Goal: Task Accomplishment & Management: Complete application form

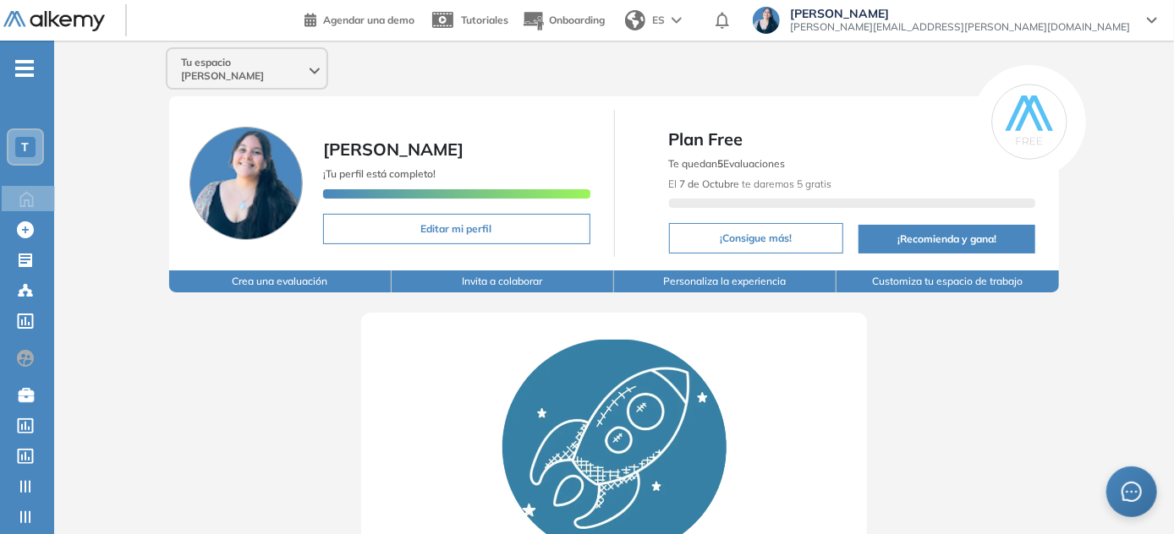
click at [265, 60] on span "Tu espacio [PERSON_NAME]" at bounding box center [243, 69] width 125 height 27
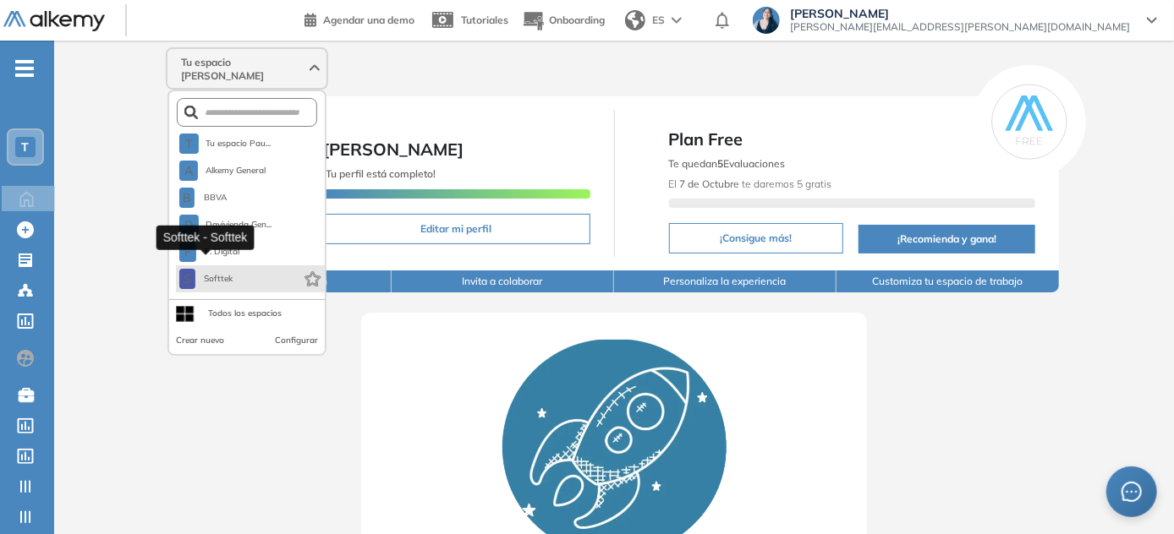
click at [230, 272] on span "Softtek" at bounding box center [218, 279] width 33 height 14
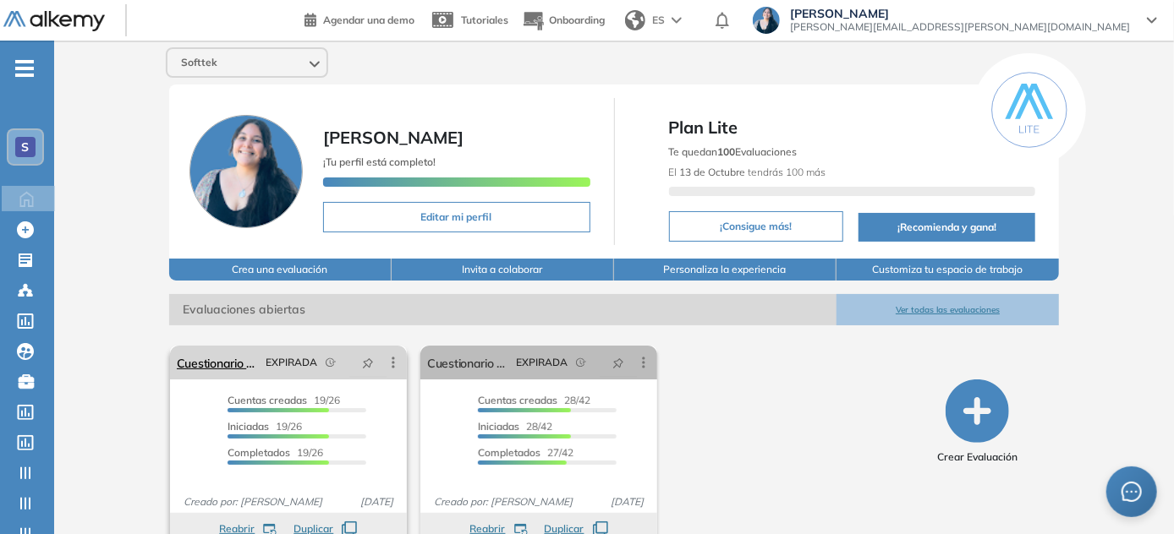
click at [391, 362] on icon at bounding box center [393, 362] width 17 height 17
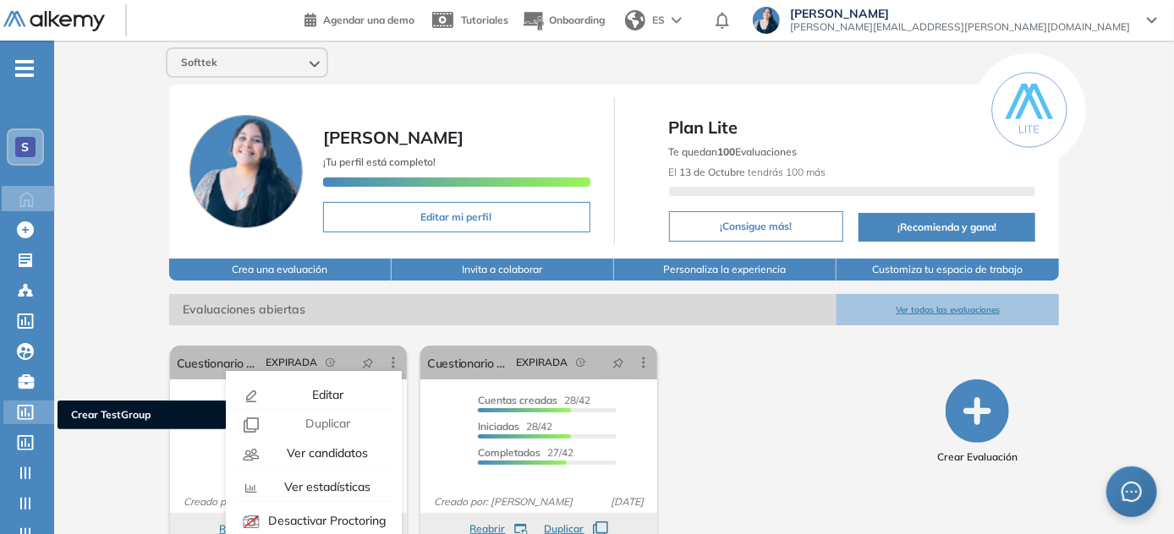
click at [27, 413] on icon at bounding box center [25, 412] width 17 height 15
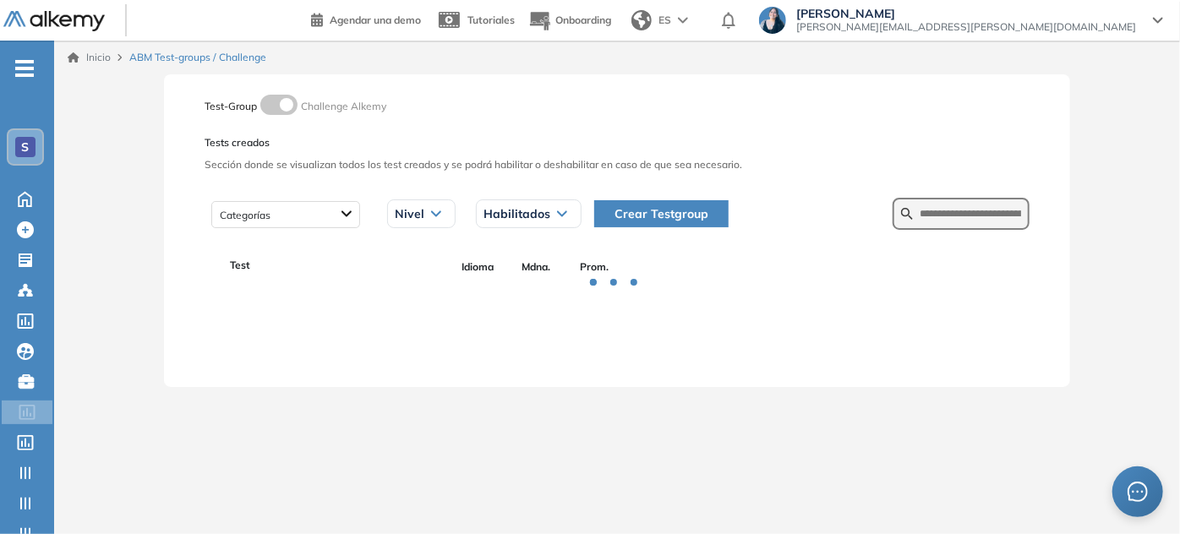
click at [956, 227] on form at bounding box center [961, 214] width 137 height 32
click at [954, 220] on input "text" at bounding box center [970, 213] width 101 height 15
type input "***"
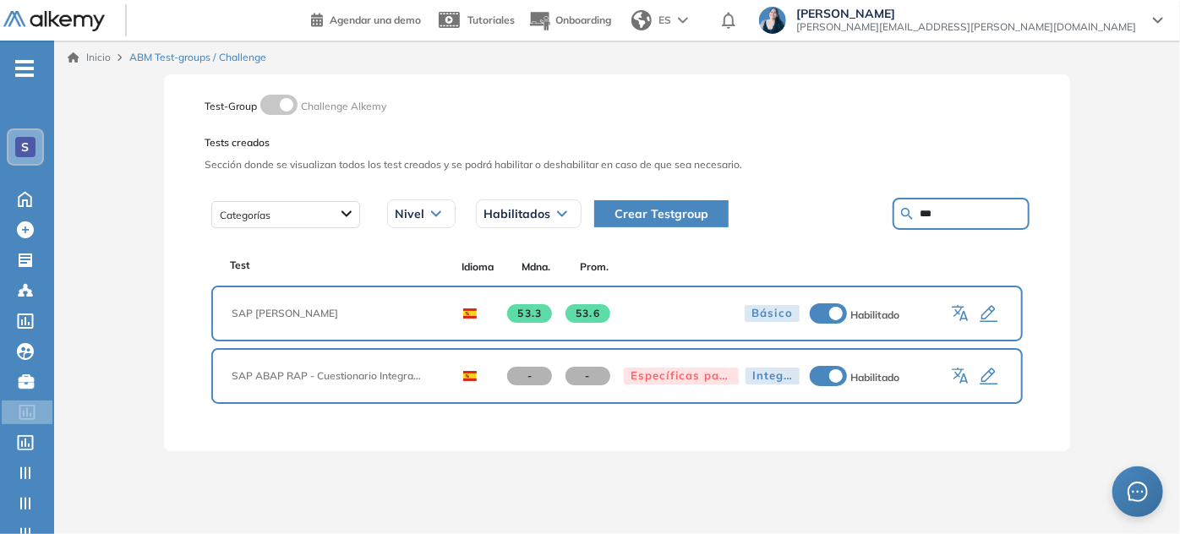
click at [990, 374] on icon "button" at bounding box center [990, 377] width 18 height 17
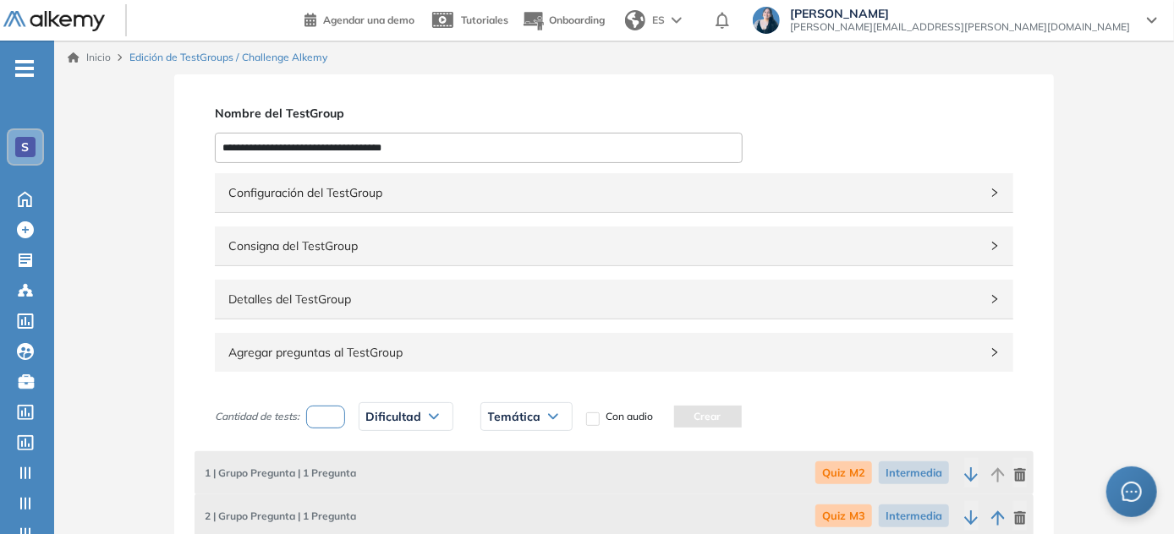
click at [315, 208] on div "Configuración del TestGroup Incompleto" at bounding box center [614, 192] width 798 height 39
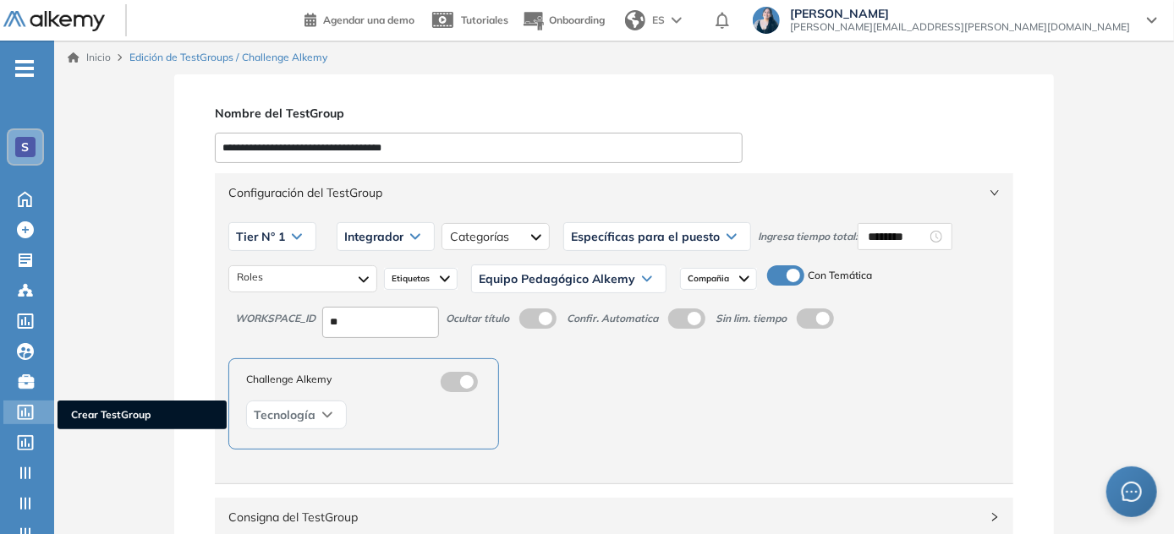
click at [22, 407] on icon at bounding box center [25, 412] width 17 height 15
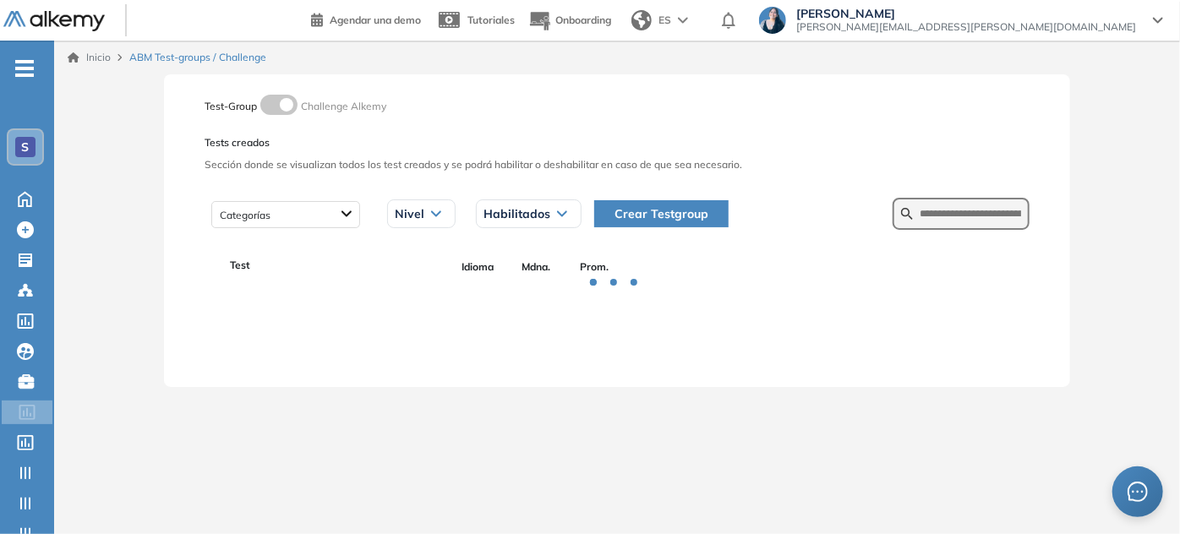
click at [658, 203] on button "Crear Testgroup" at bounding box center [661, 213] width 134 height 27
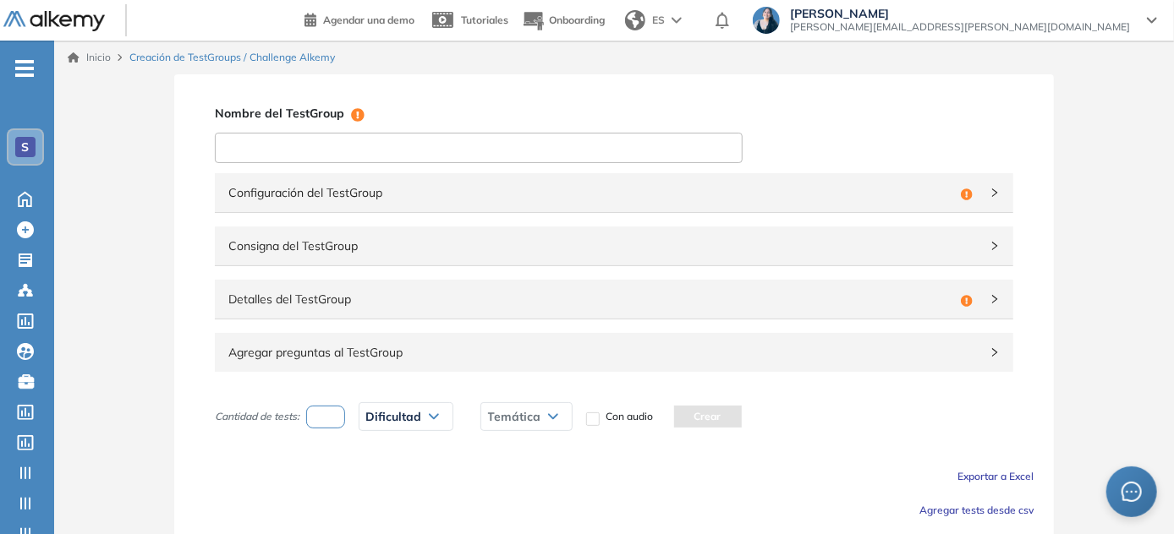
click at [392, 148] on input at bounding box center [479, 148] width 528 height 30
type input "**********"
click at [353, 200] on span "Configuración del TestGroup" at bounding box center [590, 192] width 725 height 19
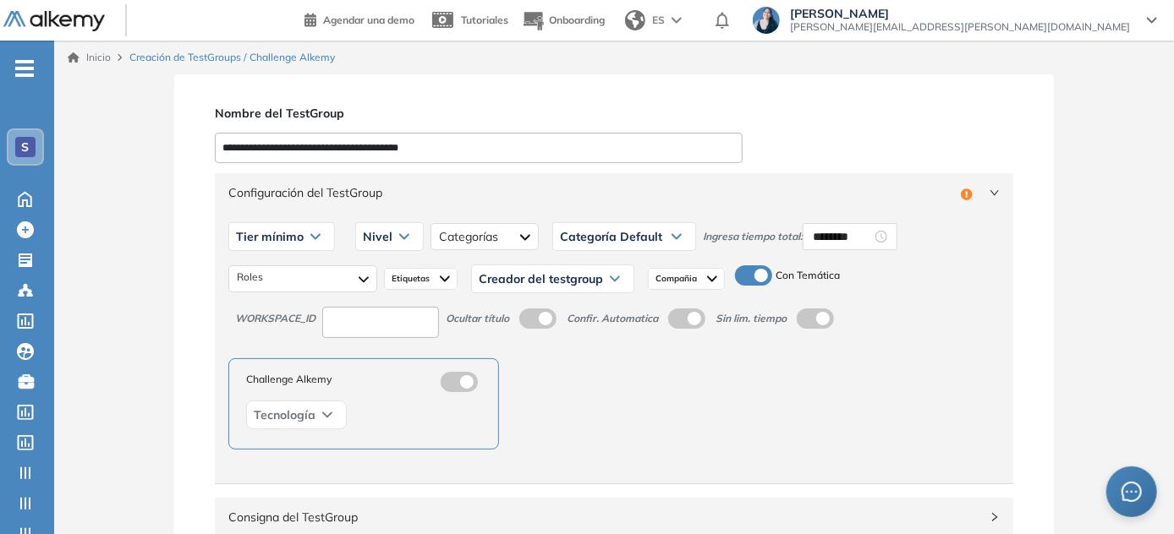
click at [309, 245] on div "Tier mínimo" at bounding box center [281, 236] width 105 height 27
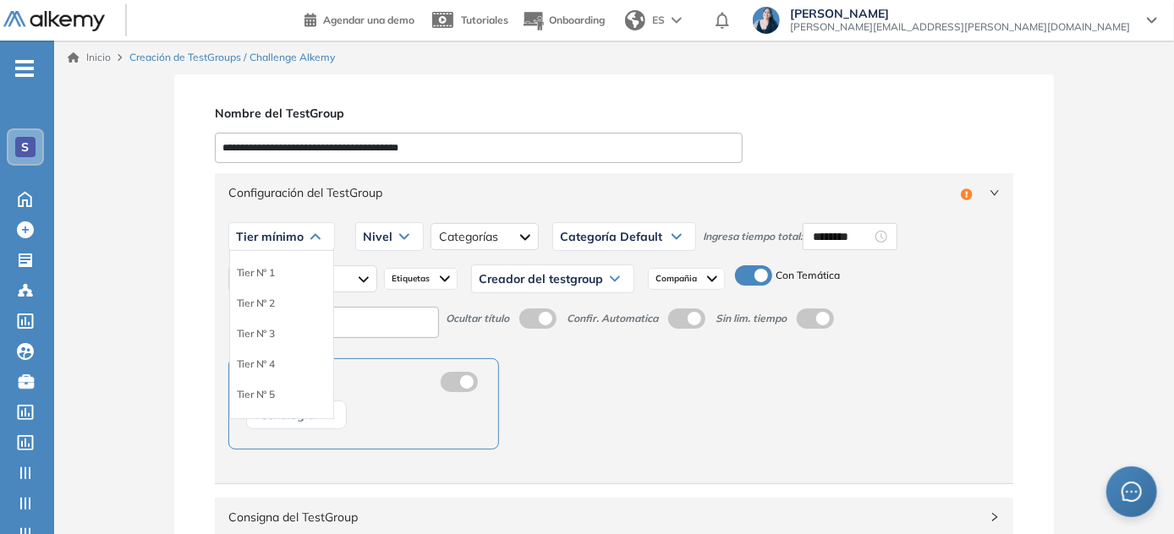
click at [282, 274] on div "Tier N° 1" at bounding box center [281, 273] width 103 height 30
click at [271, 272] on li "Tier N° 1" at bounding box center [256, 273] width 38 height 17
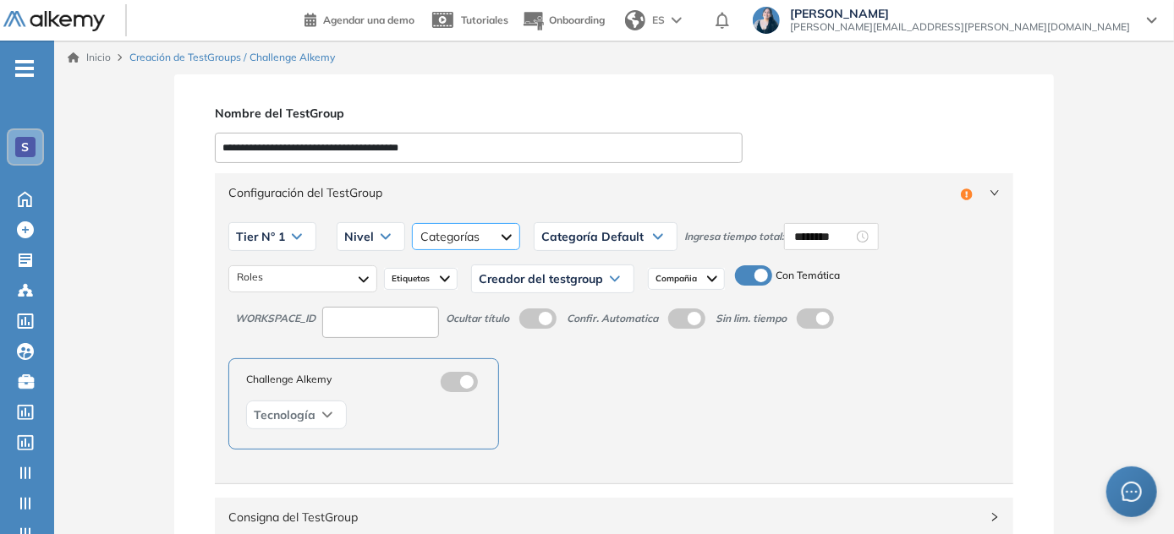
click at [457, 238] on div at bounding box center [466, 236] width 108 height 27
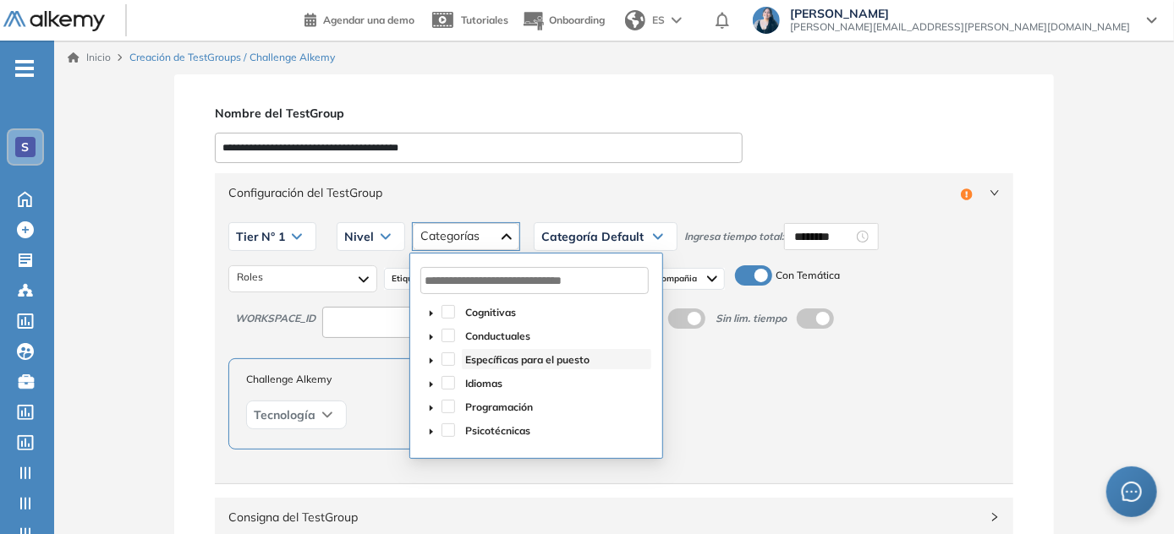
click at [475, 361] on span "Específicas para el puesto" at bounding box center [527, 359] width 124 height 13
click at [643, 240] on div "Categoría Default" at bounding box center [605, 236] width 142 height 27
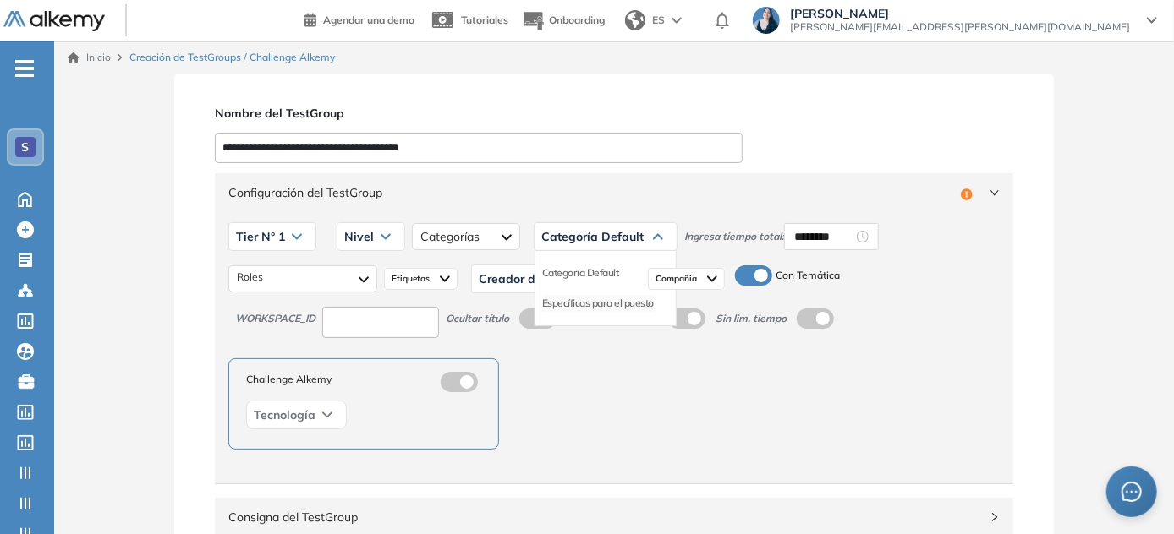
click at [583, 303] on li "Específicas para el puesto" at bounding box center [598, 303] width 112 height 17
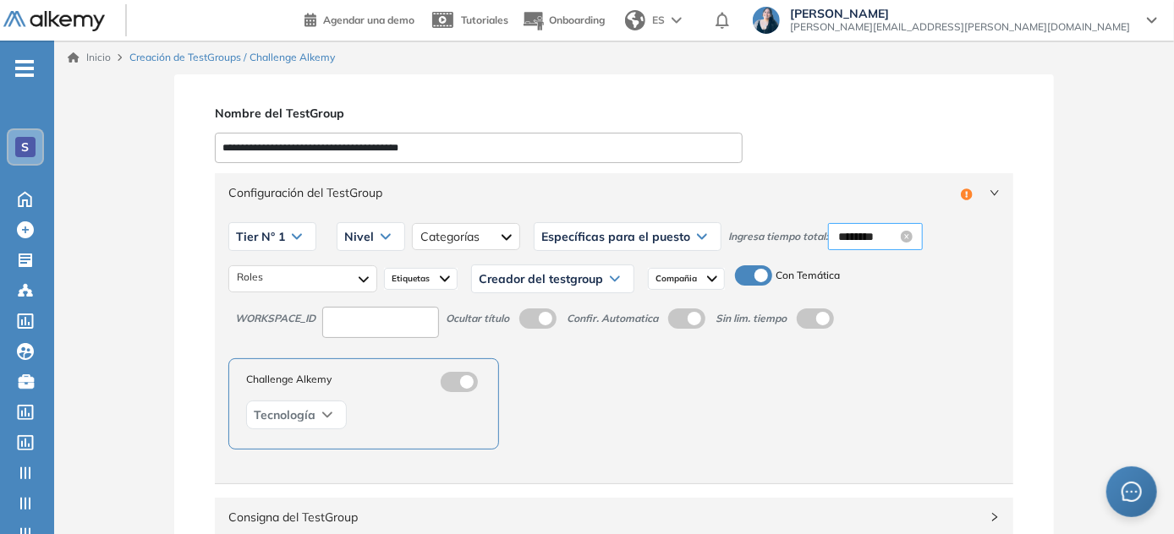
click at [859, 237] on input "********" at bounding box center [867, 236] width 59 height 19
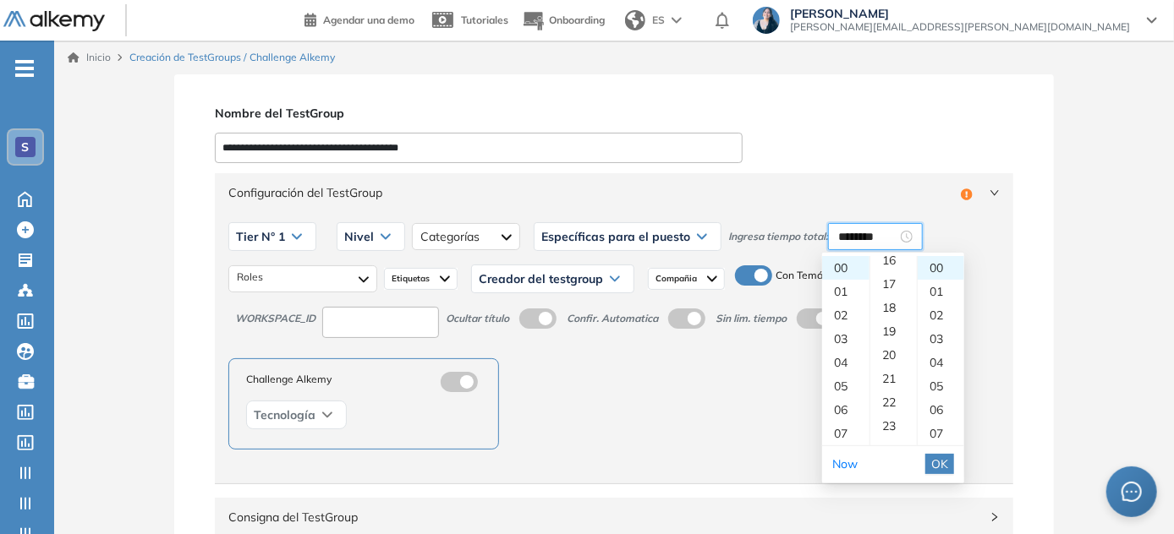
scroll to position [380, 0]
click at [886, 363] on div "20" at bounding box center [893, 361] width 47 height 24
type input "********"
click at [947, 473] on span "OK" at bounding box center [939, 464] width 17 height 19
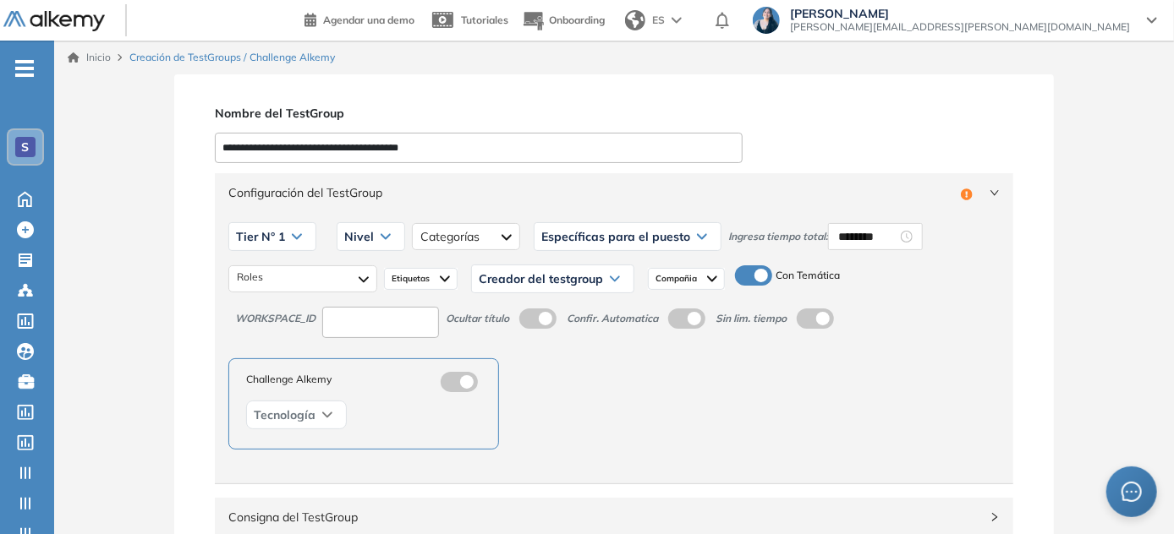
click at [539, 282] on span "Creador del testgroup" at bounding box center [541, 279] width 124 height 14
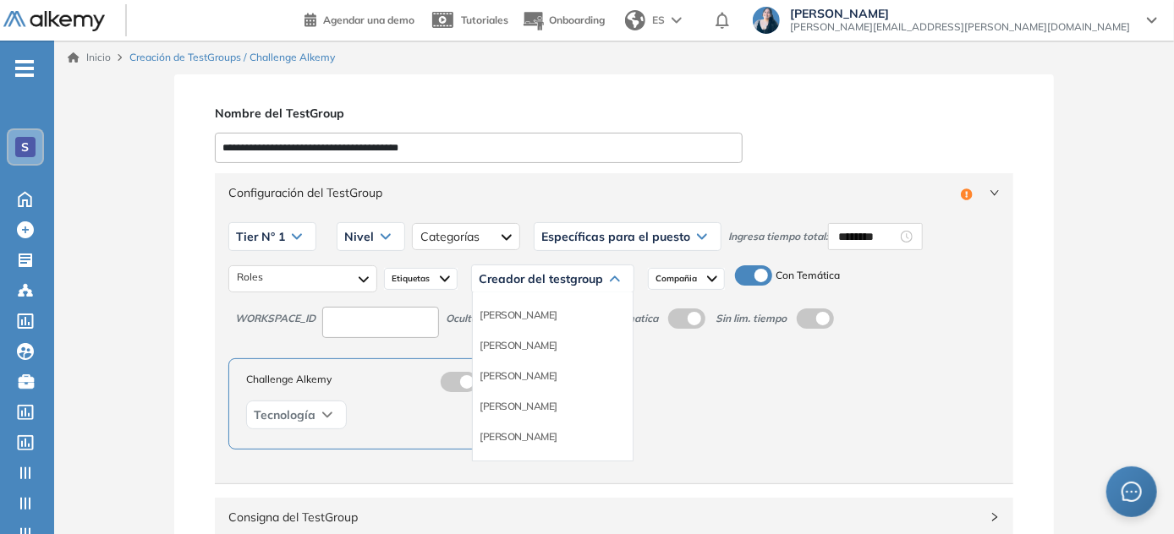
scroll to position [153, 0]
click at [548, 380] on li "Equipo Pedagógico Alkemy" at bounding box center [538, 375] width 118 height 17
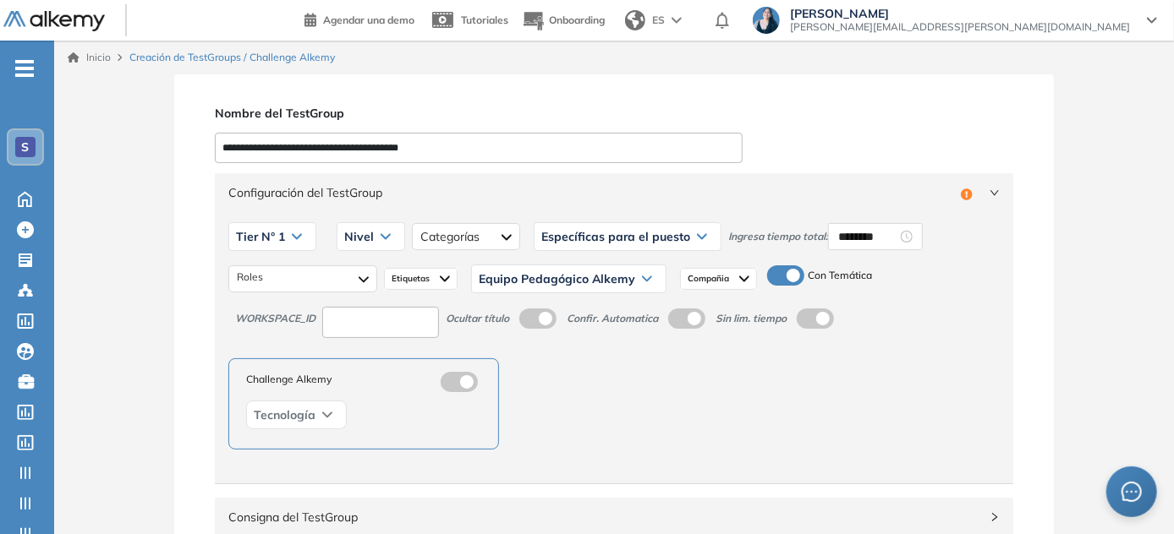
click at [386, 304] on div "WORKSPACE_ID Ocultar título Confir. Automatica Sin lim. tiempo" at bounding box center [613, 319] width 771 height 38
click at [385, 315] on input at bounding box center [380, 322] width 117 height 31
type input "**"
click at [729, 191] on span "Configuración del TestGroup" at bounding box center [590, 192] width 725 height 19
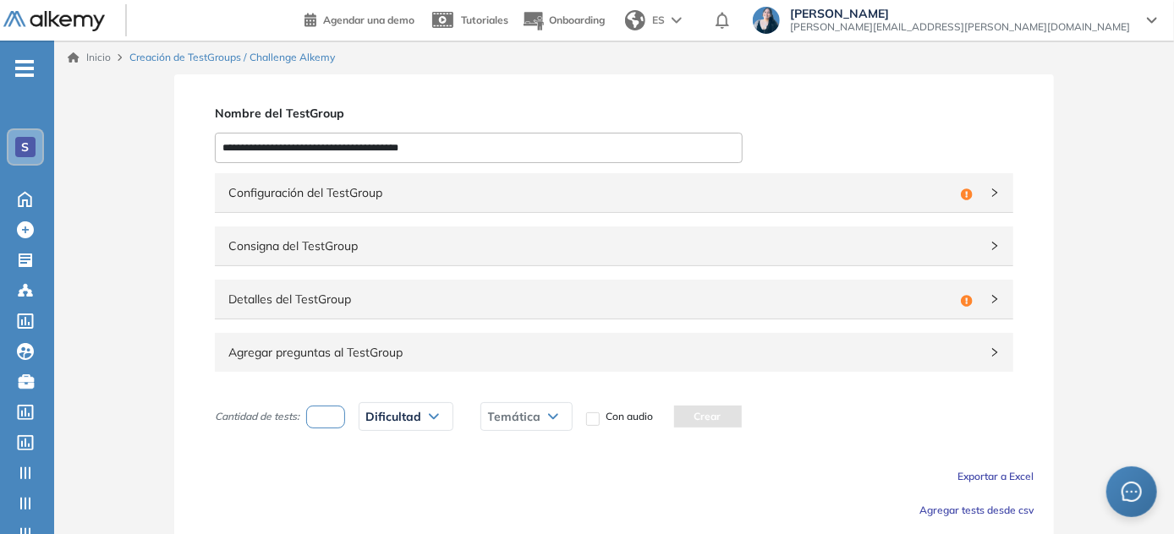
click at [729, 191] on span "Configuración del TestGroup" at bounding box center [590, 192] width 725 height 19
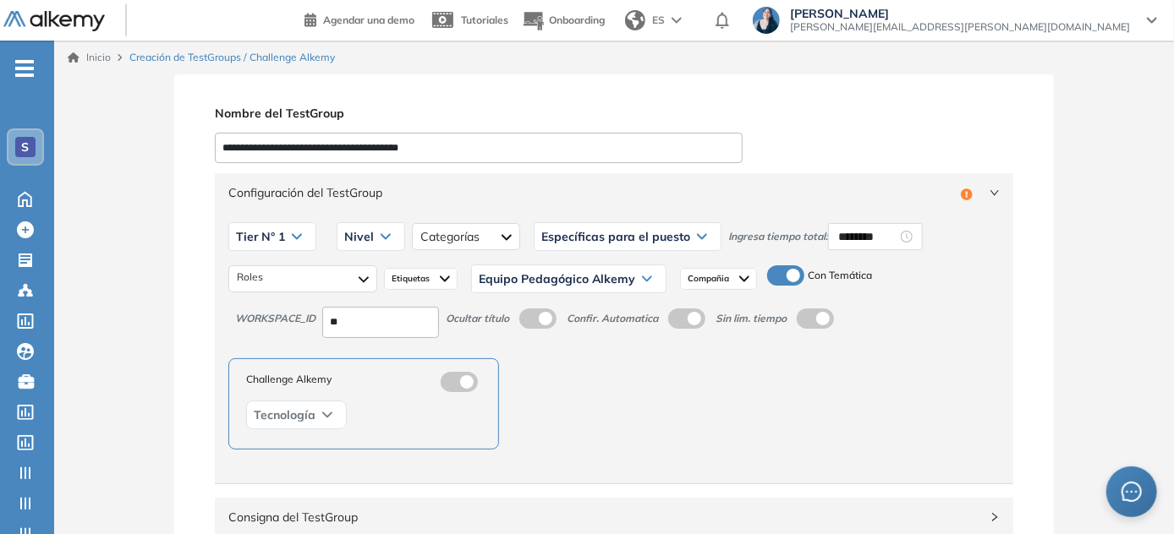
click at [705, 276] on span "Compañia" at bounding box center [709, 279] width 45 height 14
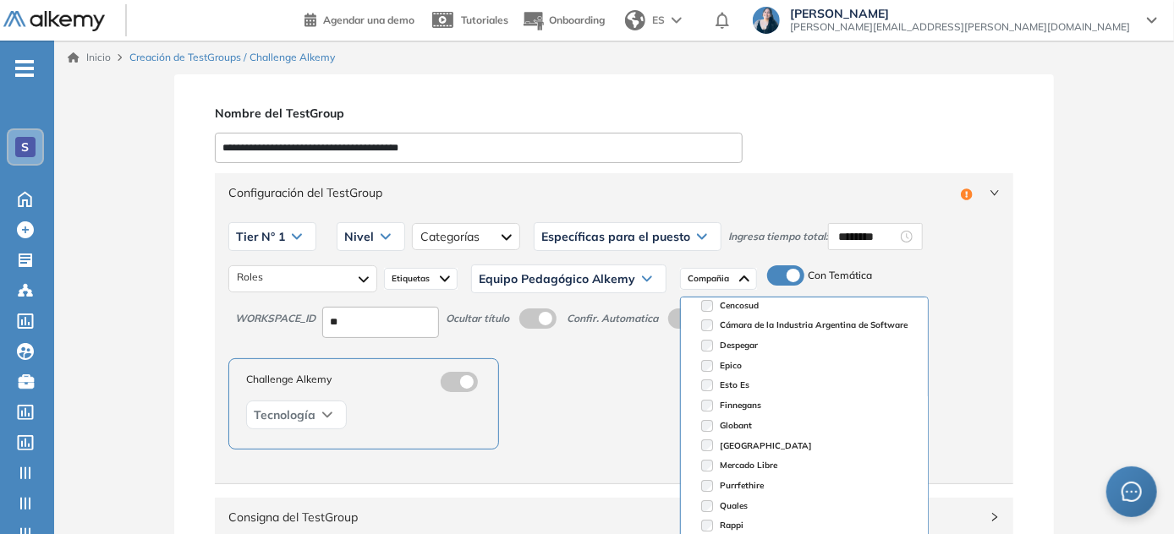
scroll to position [0, 0]
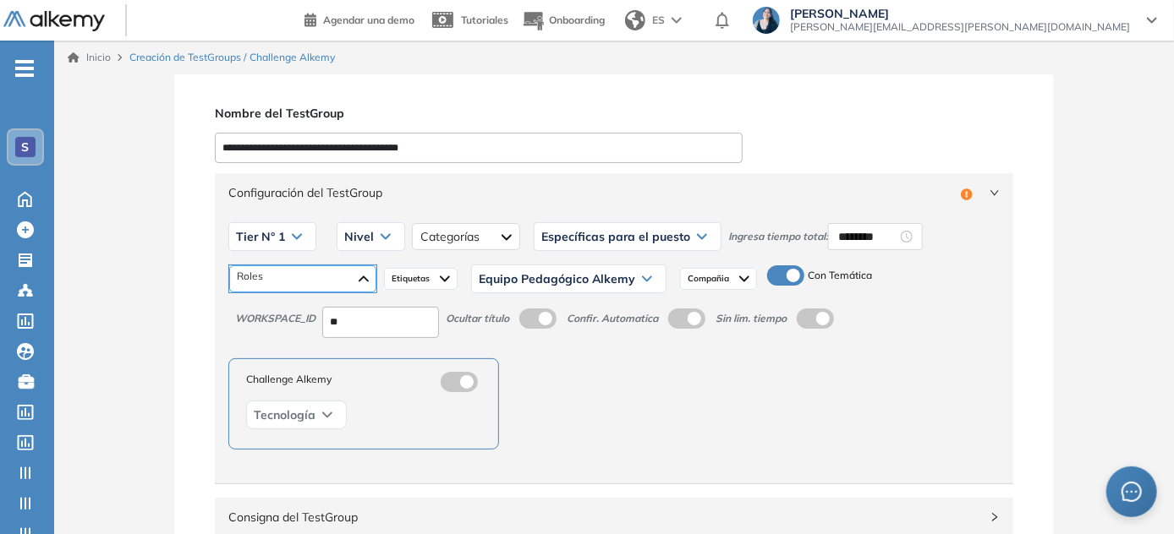
click at [318, 282] on div at bounding box center [302, 278] width 147 height 27
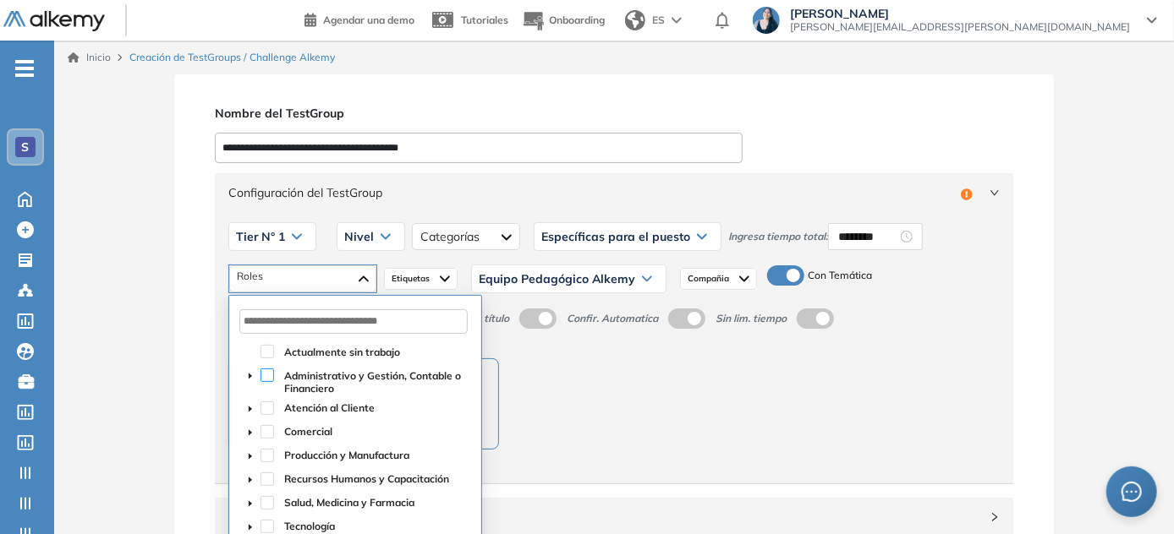
click at [264, 376] on span at bounding box center [267, 376] width 14 height 14
click at [422, 276] on span "Etiquetas" at bounding box center [411, 279] width 41 height 14
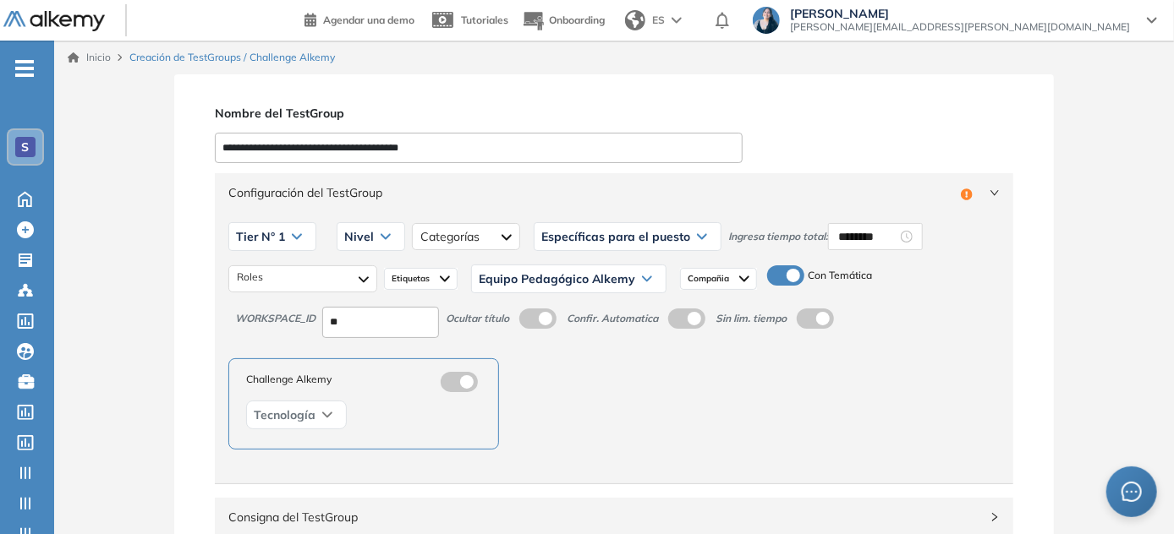
click at [417, 260] on div "Administrativo y Gestión, Contable o Financiero Roles Etiquetas Equipo Pedagógi…" at bounding box center [613, 279] width 771 height 42
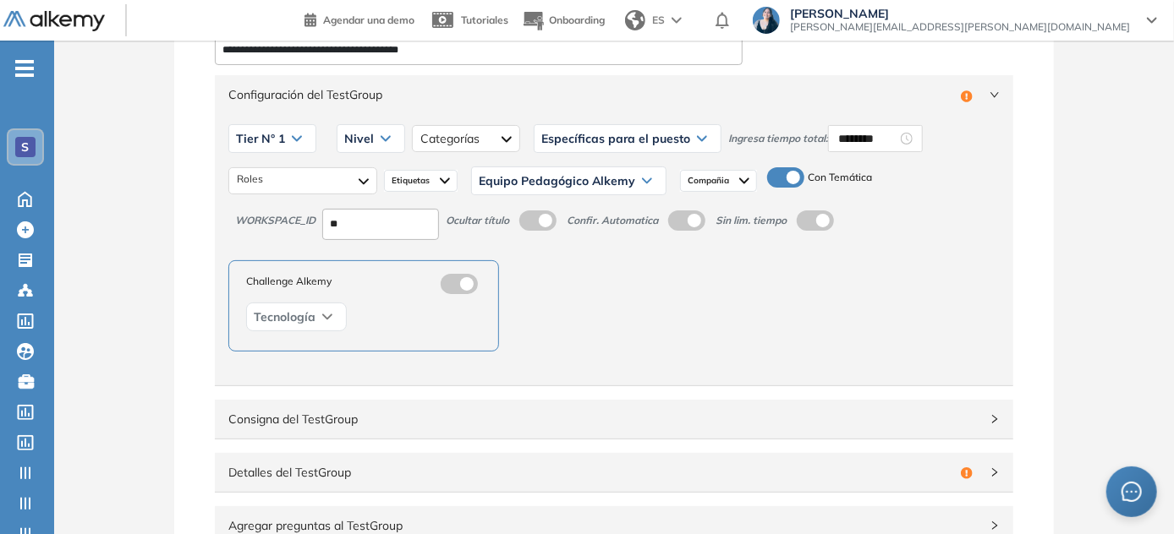
scroll to position [85, 0]
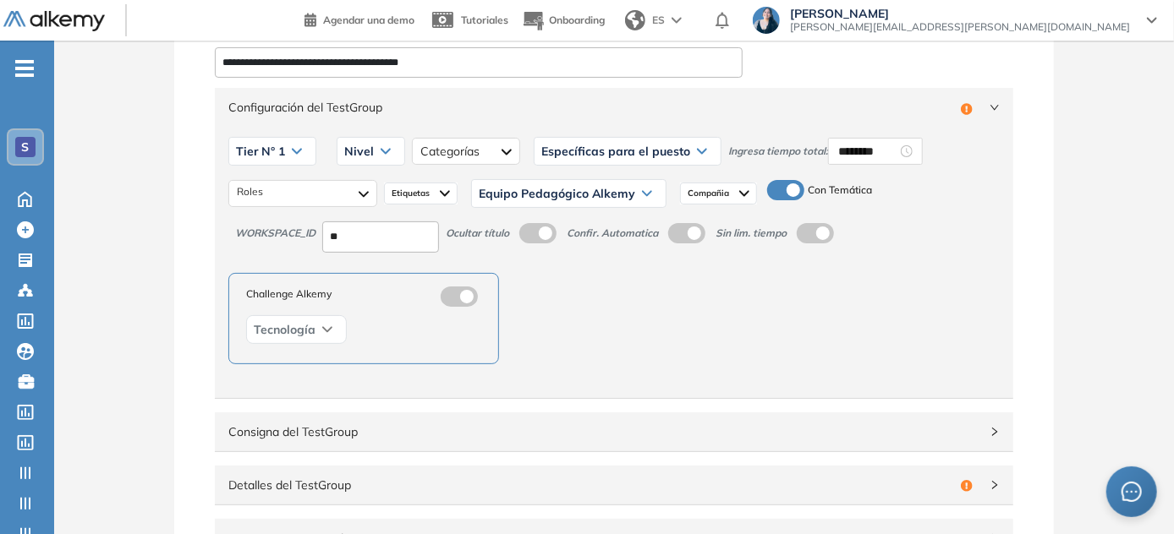
click at [383, 151] on icon at bounding box center [385, 151] width 10 height 7
click at [372, 222] on li "Intermedio" at bounding box center [368, 218] width 47 height 17
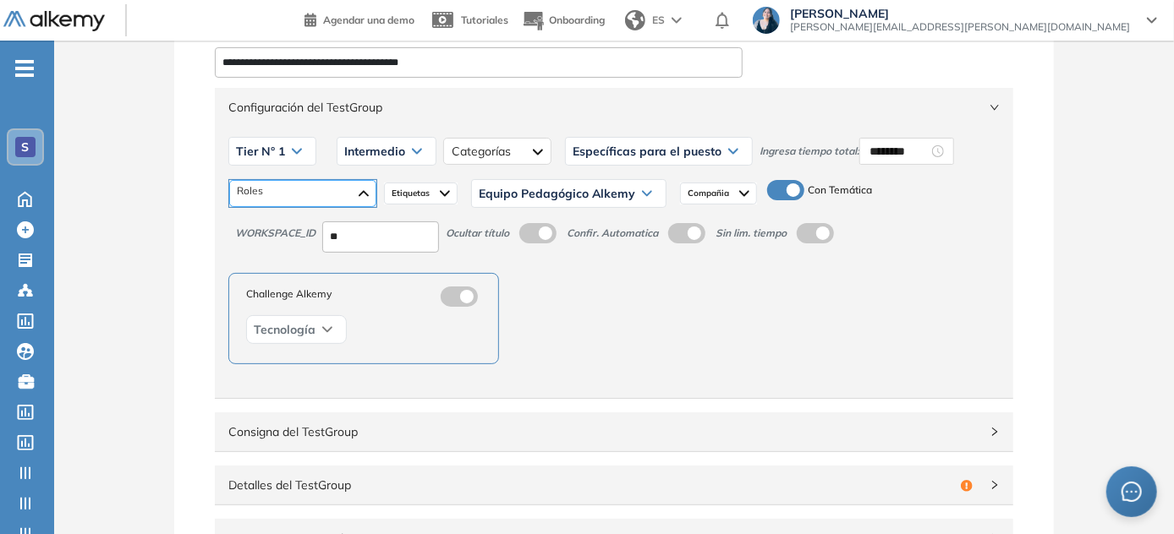
click at [334, 201] on div "Administrativo y Gestión, Contable o Financiero" at bounding box center [302, 193] width 147 height 27
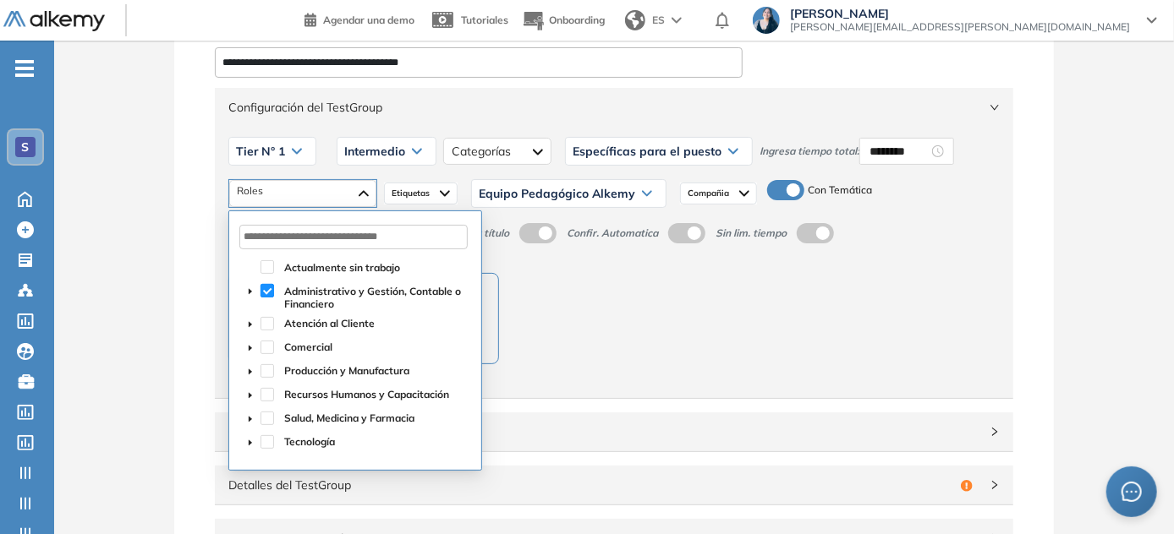
click at [262, 289] on span at bounding box center [267, 291] width 14 height 14
click at [265, 293] on span at bounding box center [267, 291] width 14 height 14
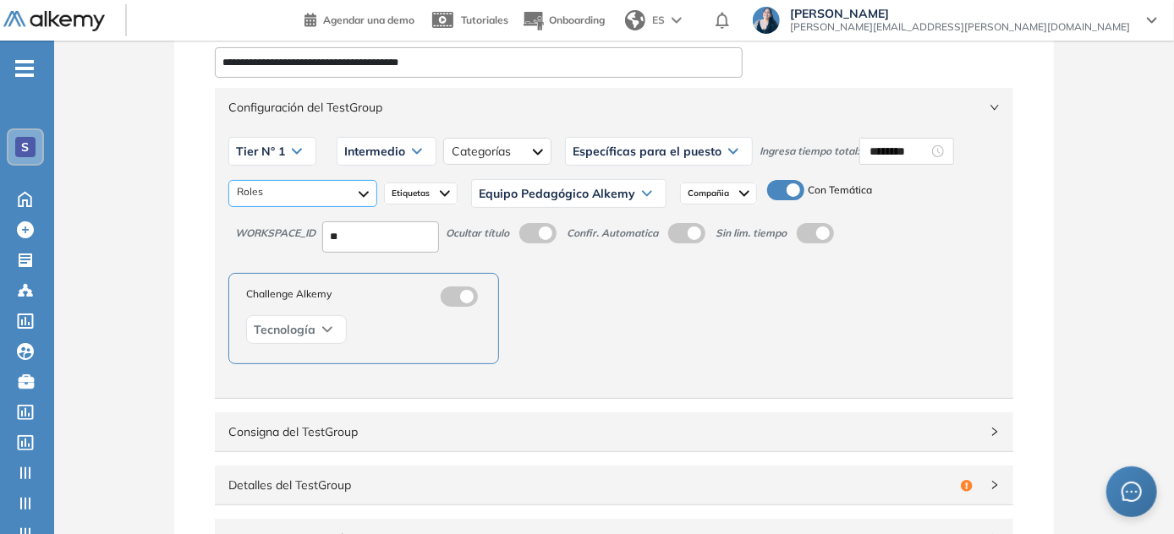
click at [342, 188] on div "Administrativo y Gestión, Contable o Financiero" at bounding box center [302, 193] width 149 height 27
click at [388, 152] on span "Intermedio" at bounding box center [374, 152] width 61 height 14
click at [388, 147] on span "Intermedio" at bounding box center [374, 152] width 61 height 14
click at [356, 187] on li "Básico" at bounding box center [359, 187] width 29 height 17
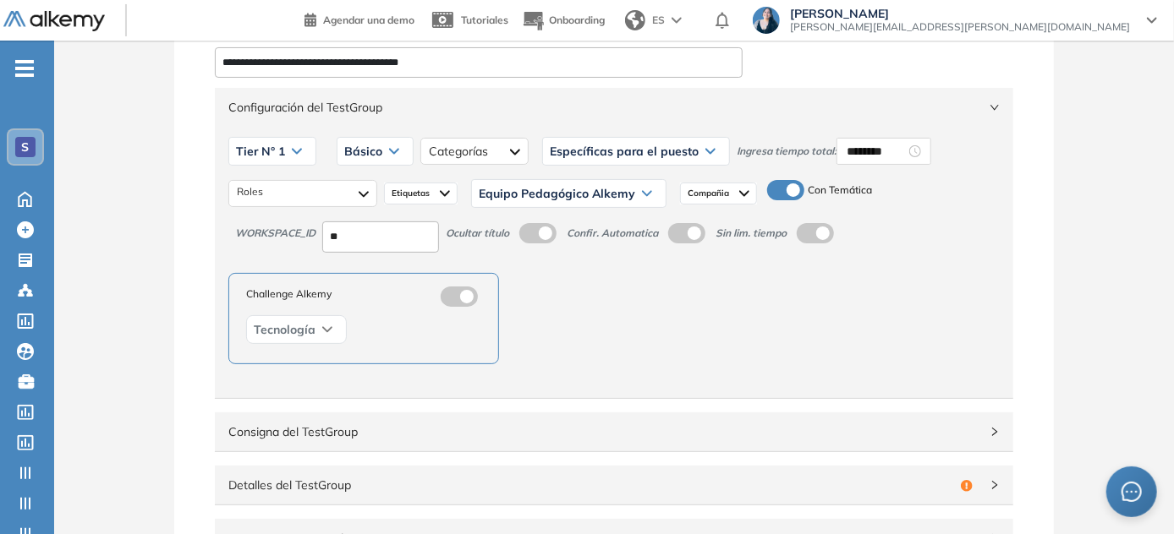
click at [391, 110] on span "Configuración del TestGroup" at bounding box center [603, 107] width 751 height 19
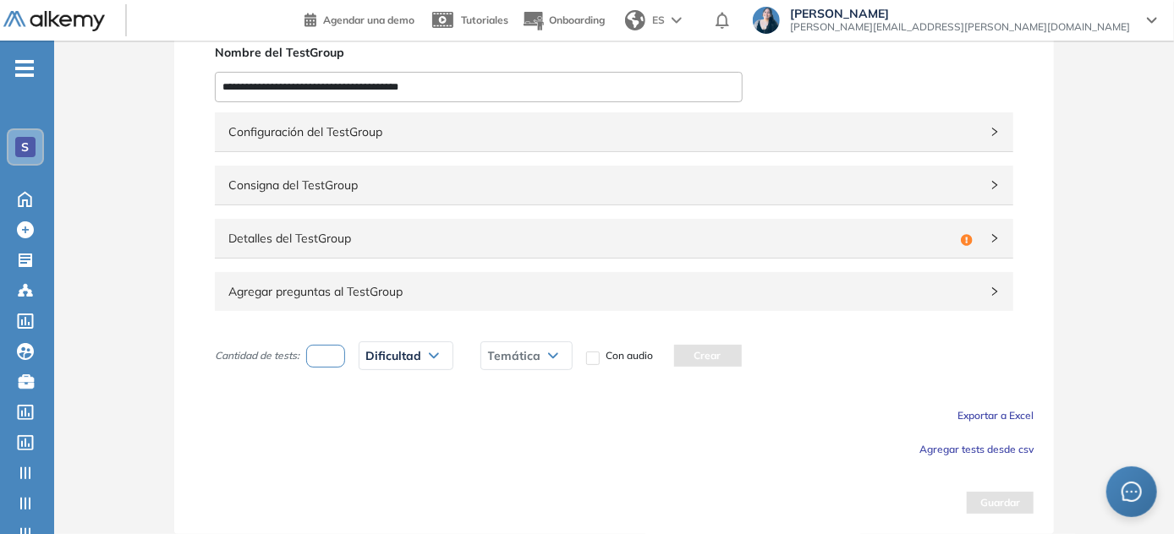
scroll to position [60, 0]
click at [367, 240] on span "Detalles del TestGroup" at bounding box center [590, 239] width 725 height 19
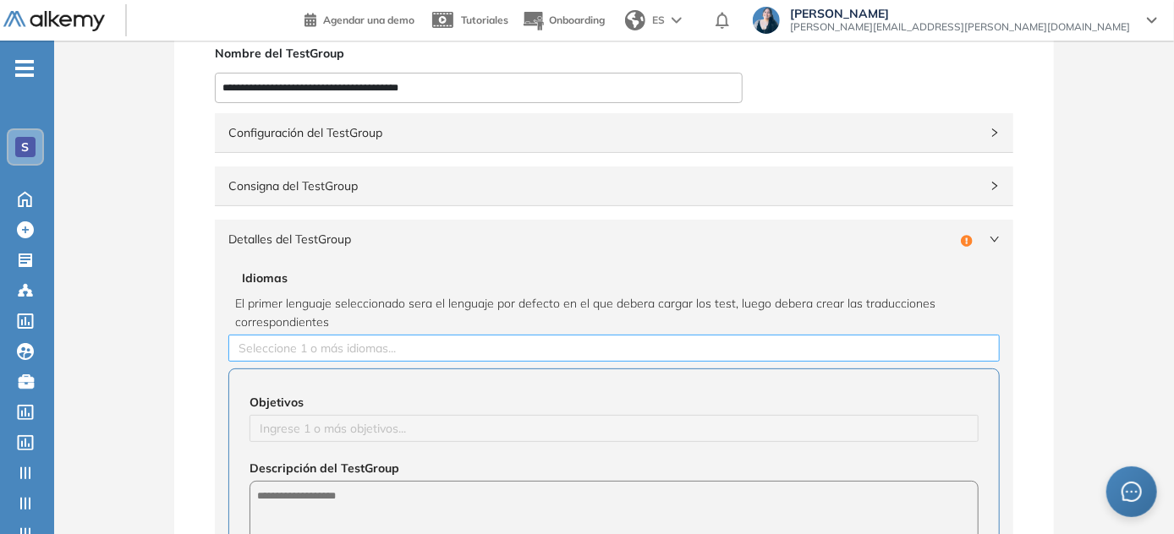
click at [305, 355] on div at bounding box center [614, 348] width 763 height 20
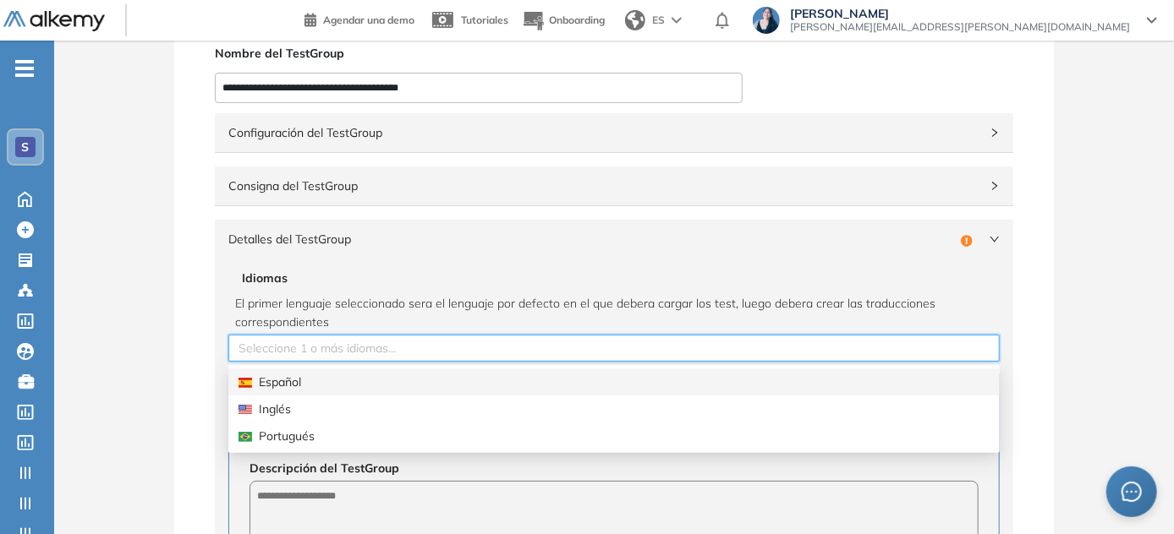
click at [295, 378] on div "Español" at bounding box center [613, 382] width 751 height 19
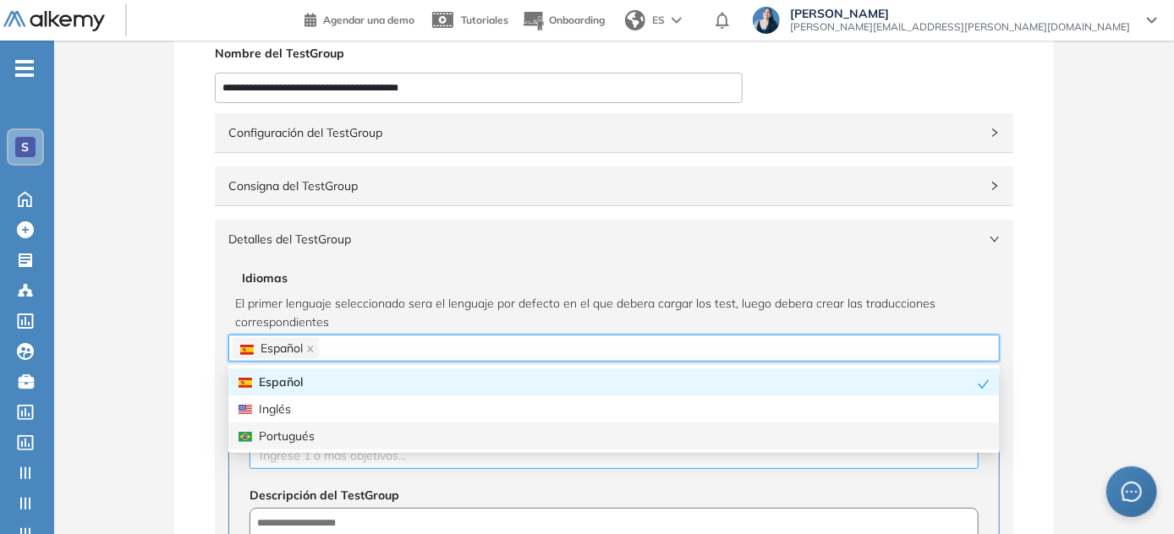
click at [352, 459] on div at bounding box center [614, 456] width 720 height 20
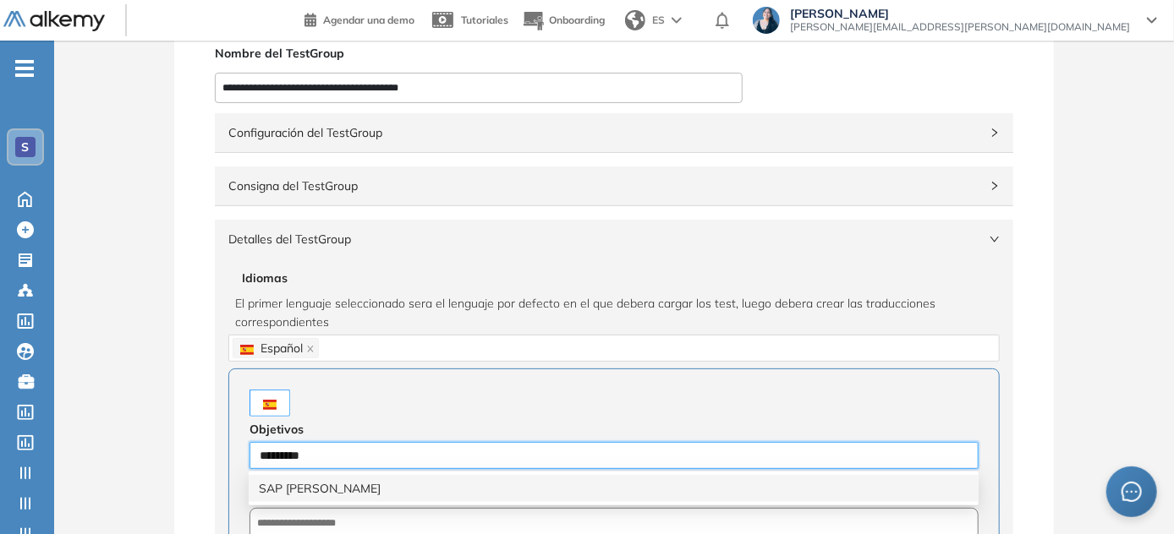
type input "**********"
type input "*********"
type input "*******"
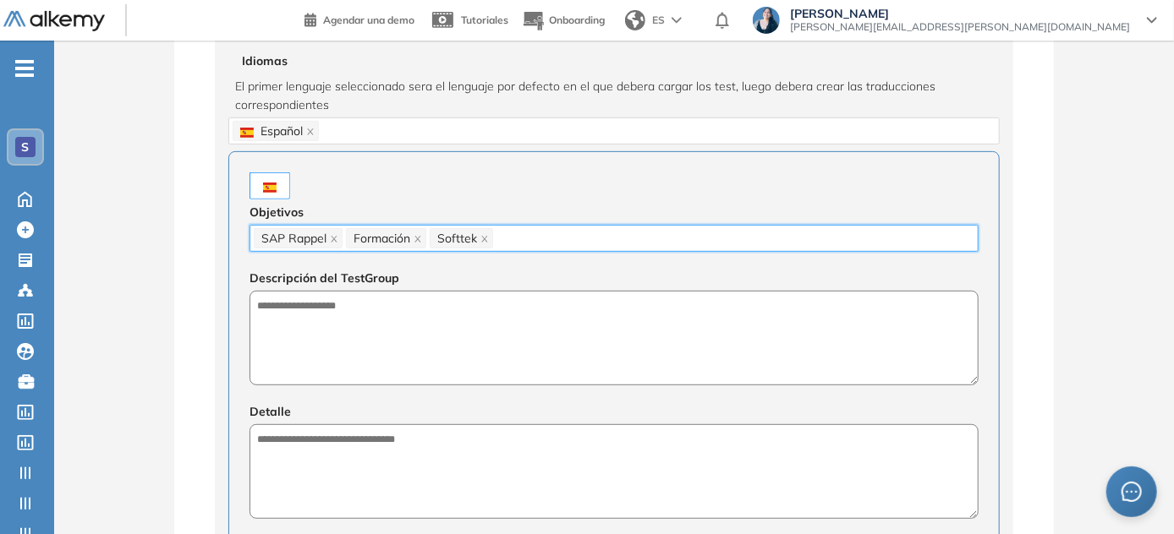
scroll to position [318, 0]
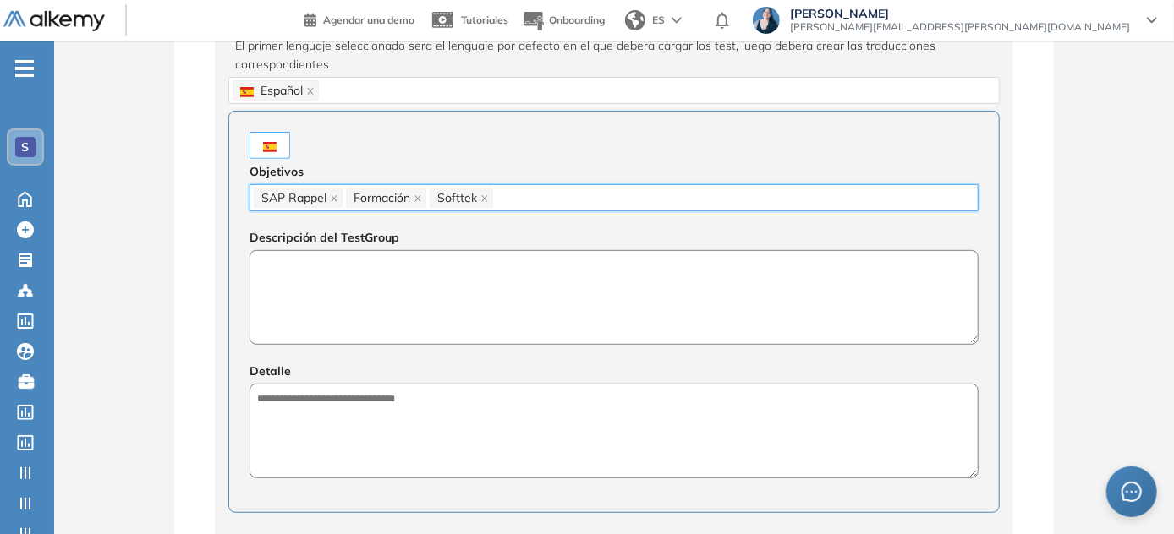
click at [566, 287] on textarea at bounding box center [613, 297] width 729 height 95
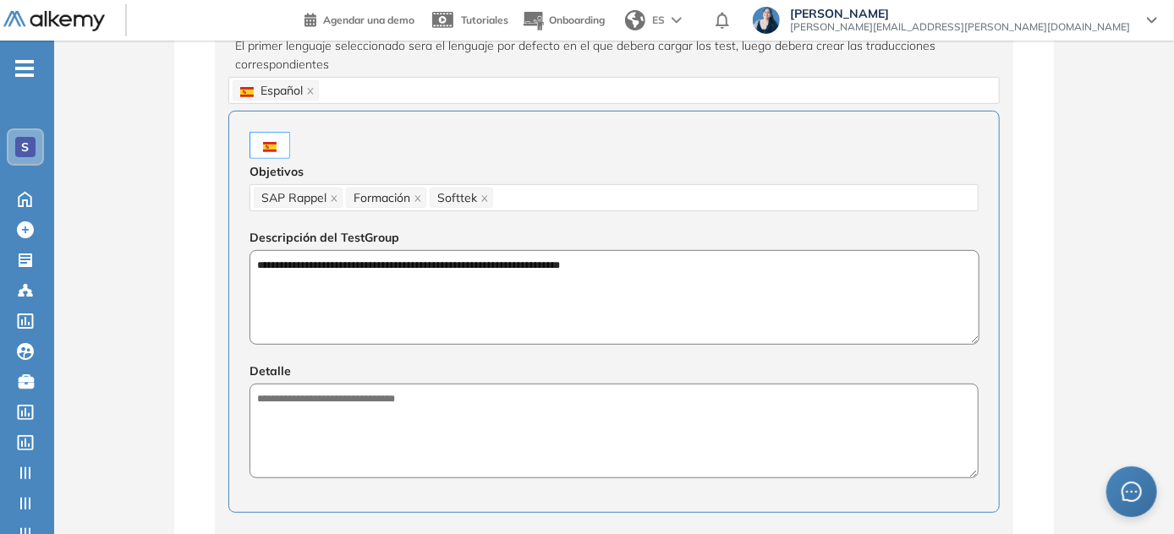
click at [523, 262] on textarea "**********" at bounding box center [614, 297] width 730 height 95
type textarea "**********"
click at [521, 412] on textarea at bounding box center [613, 431] width 729 height 95
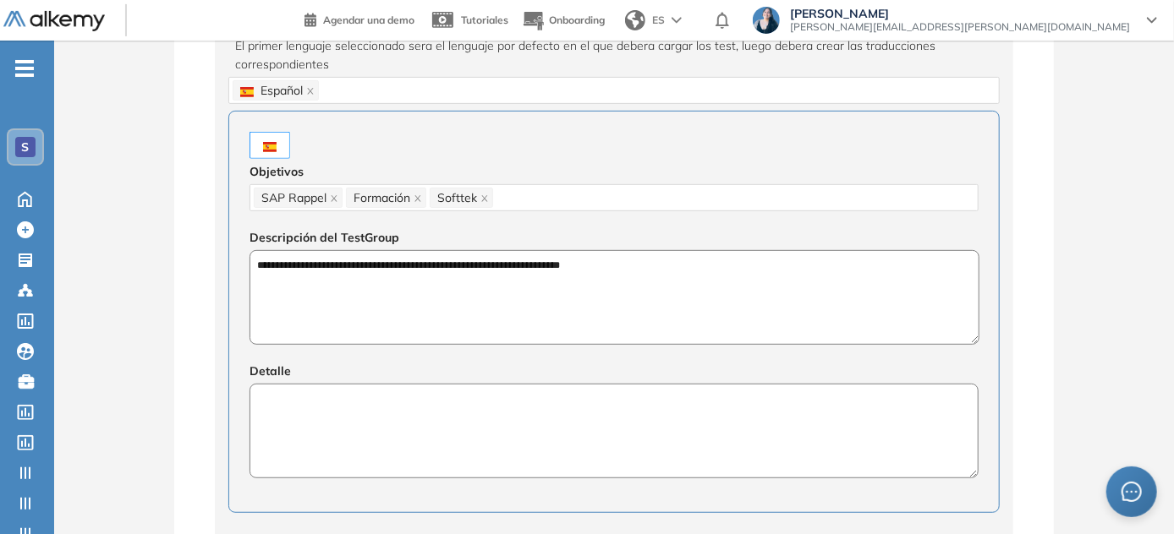
paste textarea "**********"
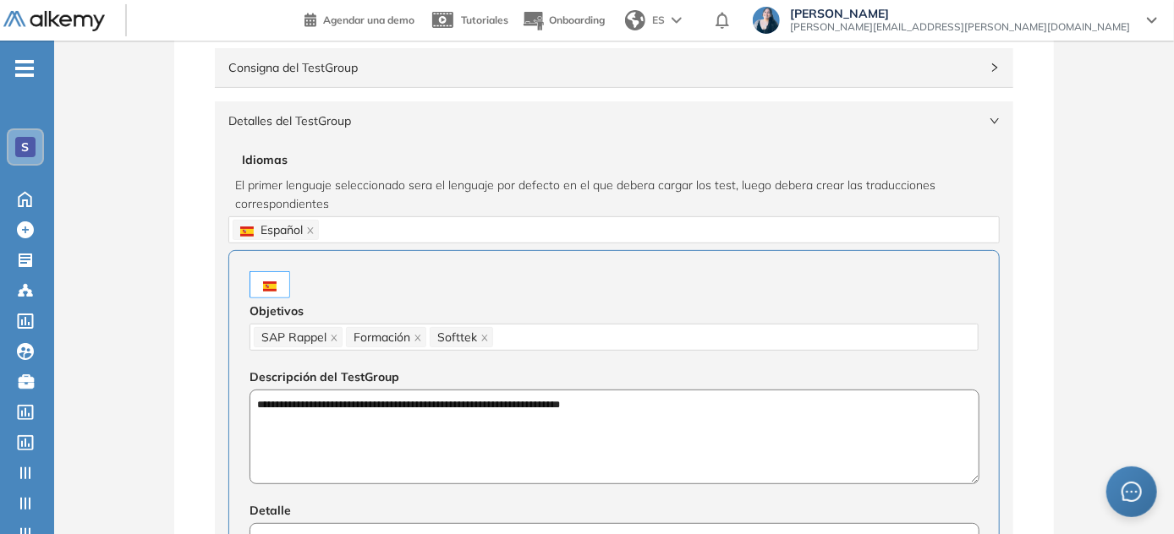
scroll to position [151, 0]
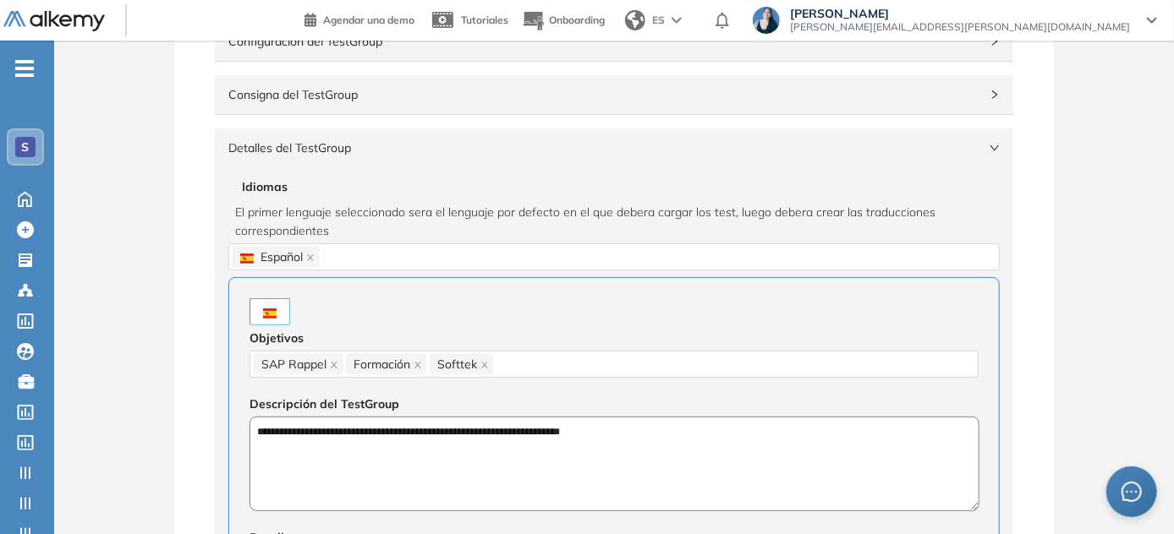
type textarea "**********"
click at [755, 157] on div "Detalles del TestGroup Incompleto" at bounding box center [614, 148] width 798 height 39
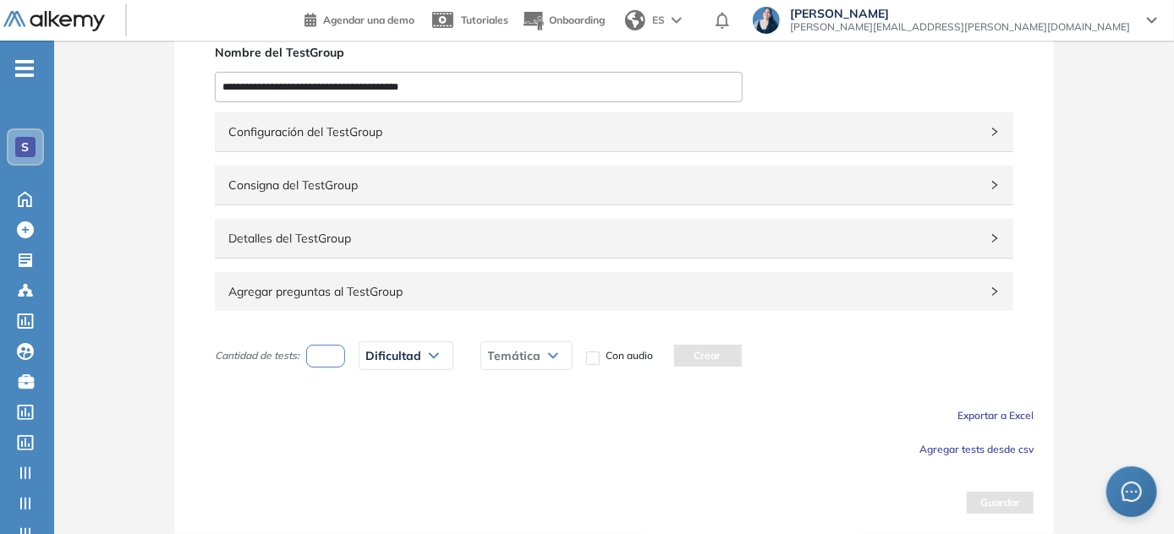
scroll to position [60, 0]
click at [994, 413] on span "Exportar a Excel" at bounding box center [995, 416] width 76 height 13
click at [944, 452] on span "Agregar tests desde csv" at bounding box center [976, 450] width 114 height 13
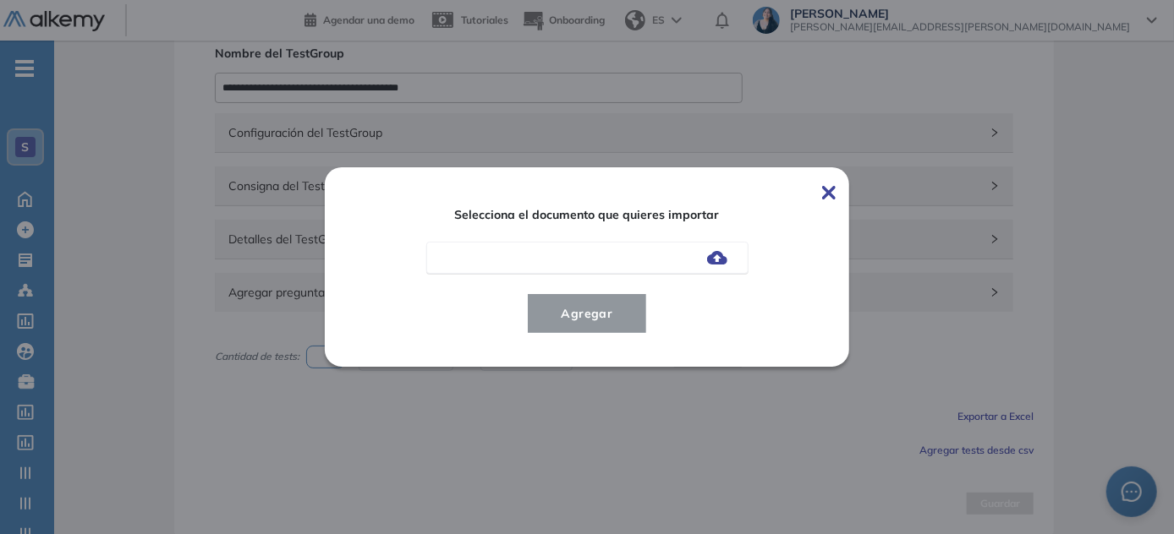
click at [725, 258] on img at bounding box center [717, 258] width 20 height 14
click at [0, 0] on input "file" at bounding box center [0, 0] width 0 height 0
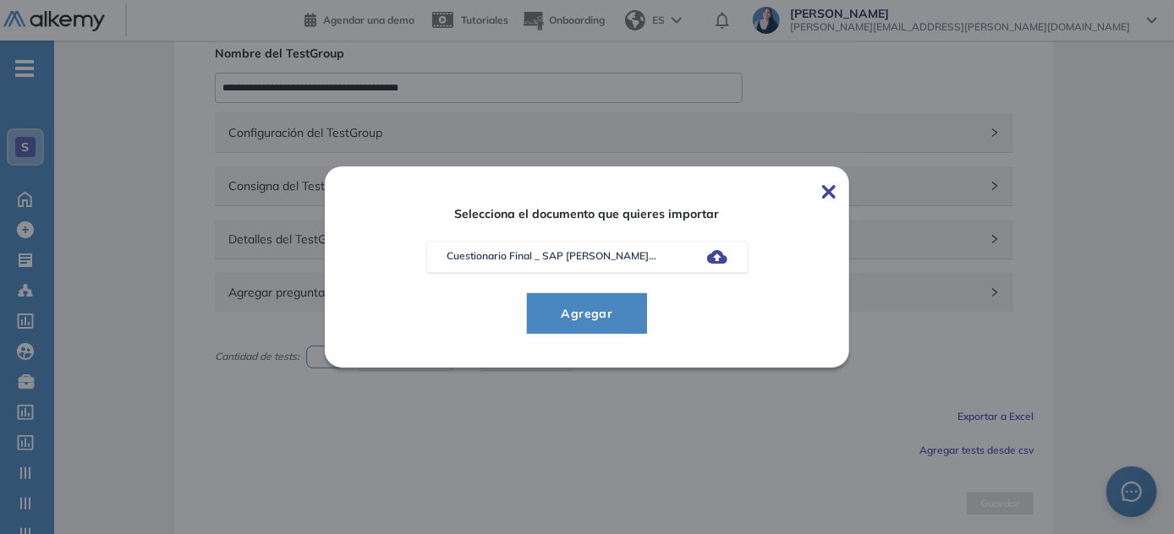
click at [626, 310] on span "Agregar" at bounding box center [587, 314] width 79 height 20
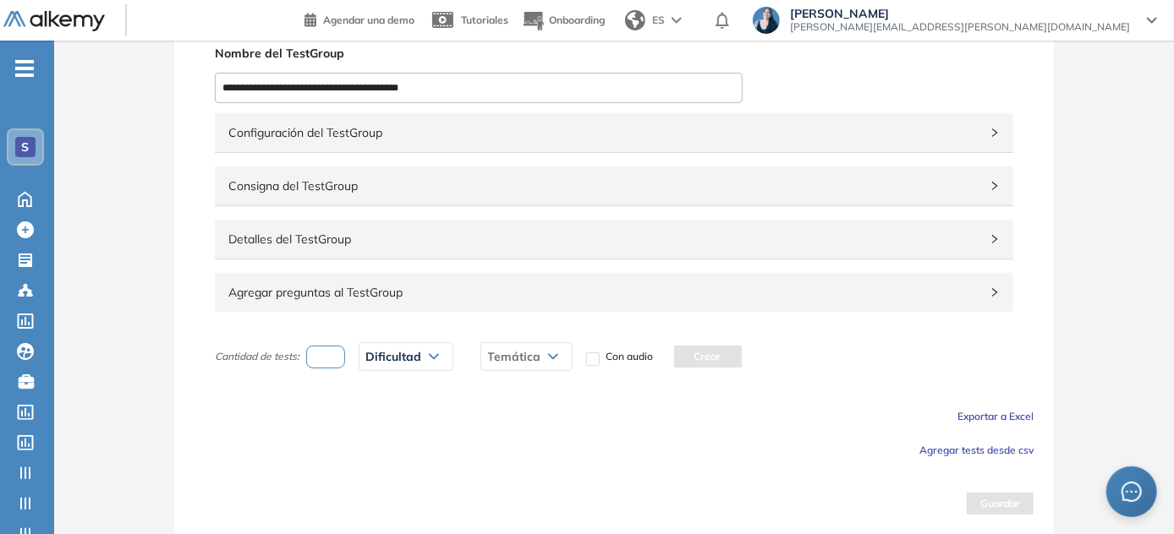
click at [978, 446] on span "Agregar tests desde csv" at bounding box center [976, 450] width 114 height 13
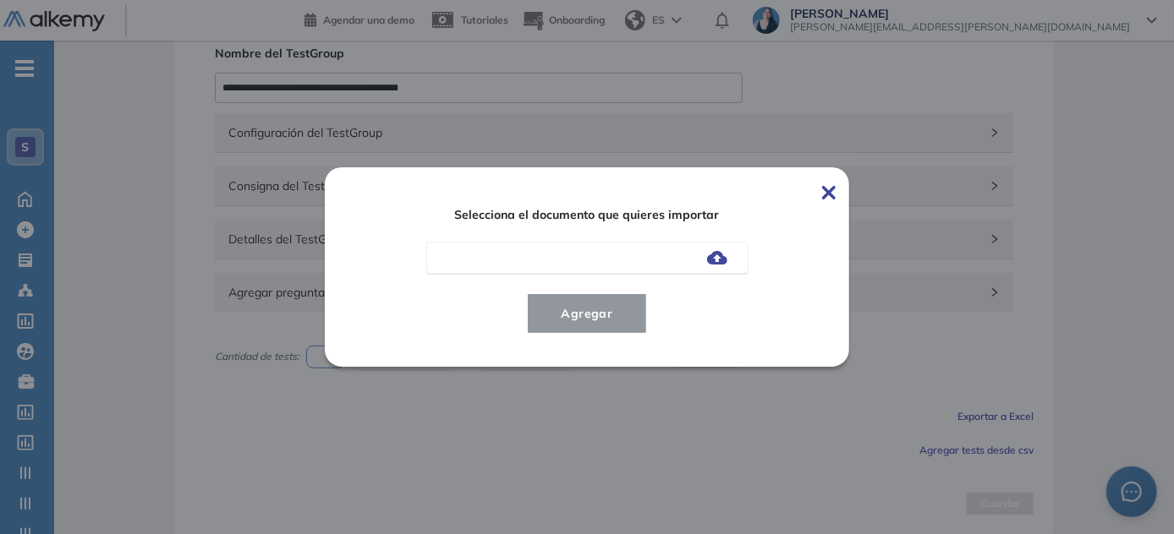
click at [721, 255] on img at bounding box center [717, 258] width 20 height 14
click at [0, 0] on input "file" at bounding box center [0, 0] width 0 height 0
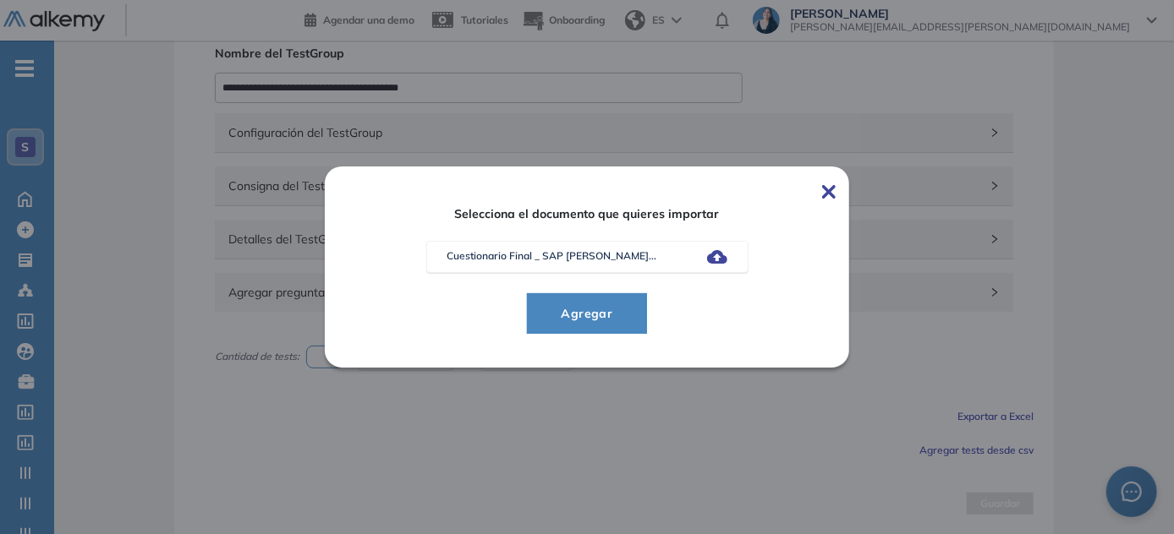
click at [587, 307] on span "Agregar" at bounding box center [587, 314] width 79 height 20
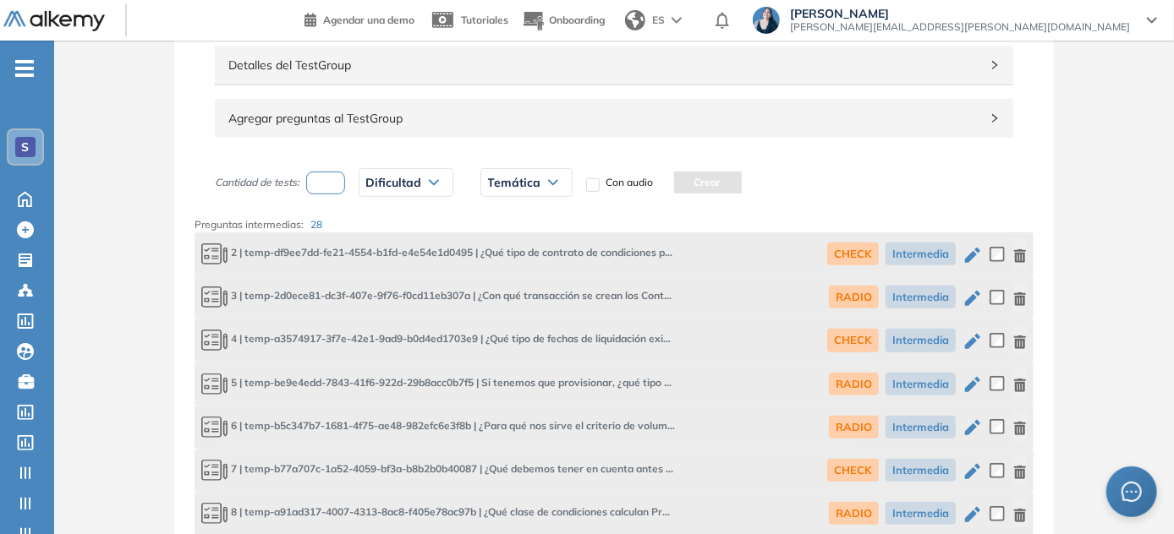
scroll to position [237, 0]
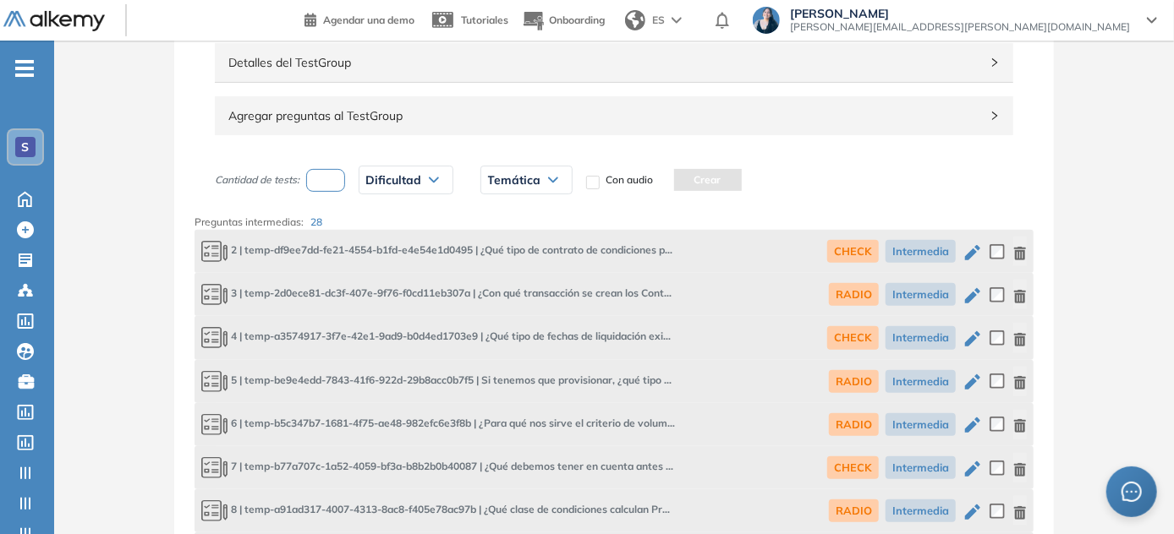
click at [337, 172] on input "number" at bounding box center [325, 180] width 39 height 23
type input "*"
click at [415, 187] on div "Dificultad" at bounding box center [405, 180] width 93 height 27
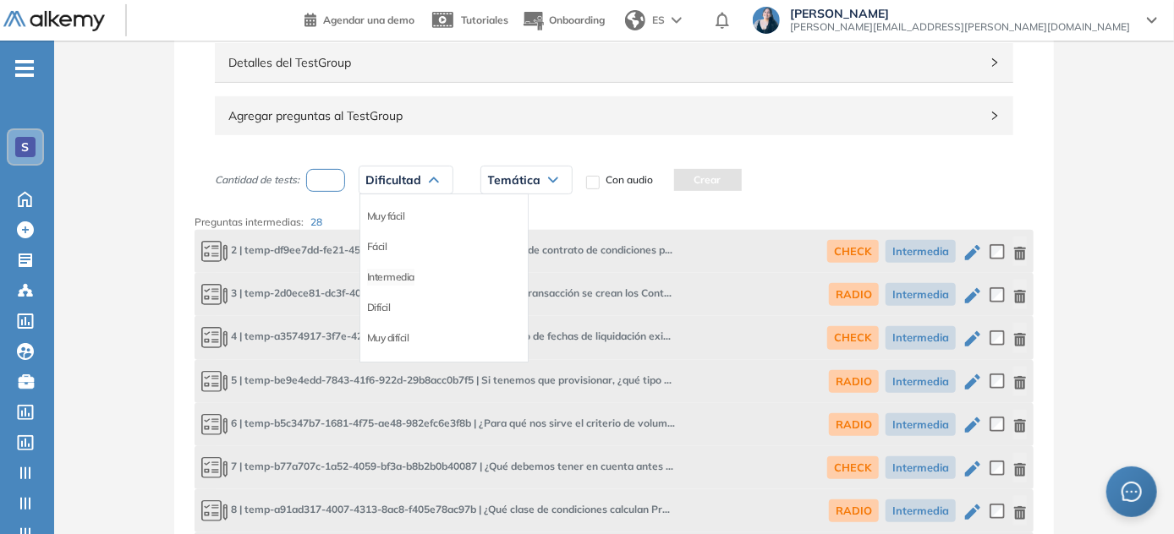
click at [403, 276] on li "Intermedia" at bounding box center [390, 277] width 47 height 17
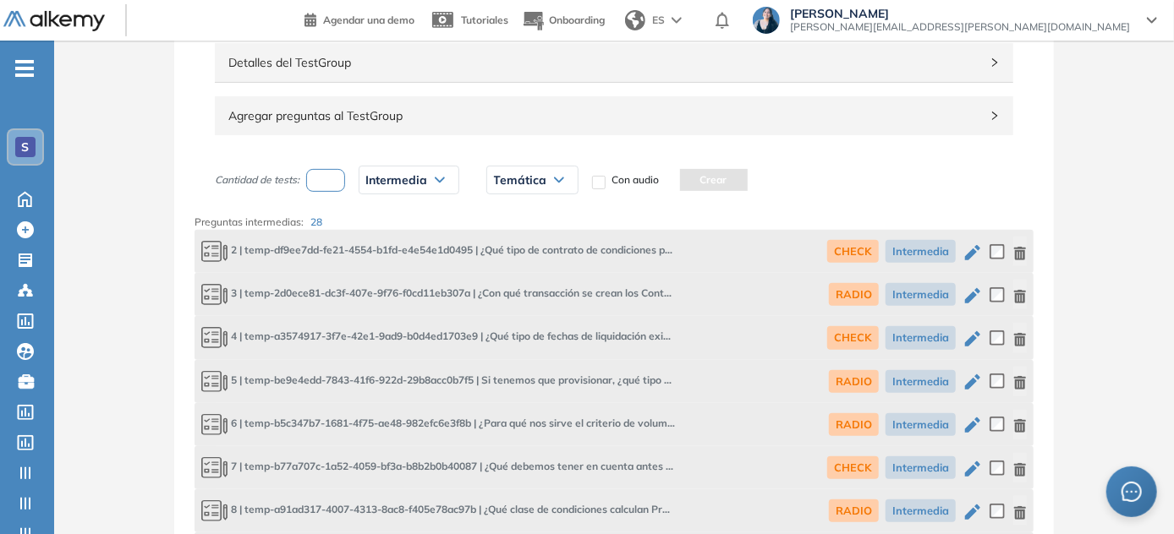
click at [546, 168] on div "Temática" at bounding box center [532, 180] width 90 height 27
click at [513, 213] on li "CHECK" at bounding box center [511, 216] width 32 height 17
click at [339, 180] on input "*" at bounding box center [325, 180] width 39 height 23
drag, startPoint x: 552, startPoint y: 184, endPoint x: 536, endPoint y: 178, distance: 17.1
click at [536, 178] on div "CHECK" at bounding box center [526, 180] width 78 height 27
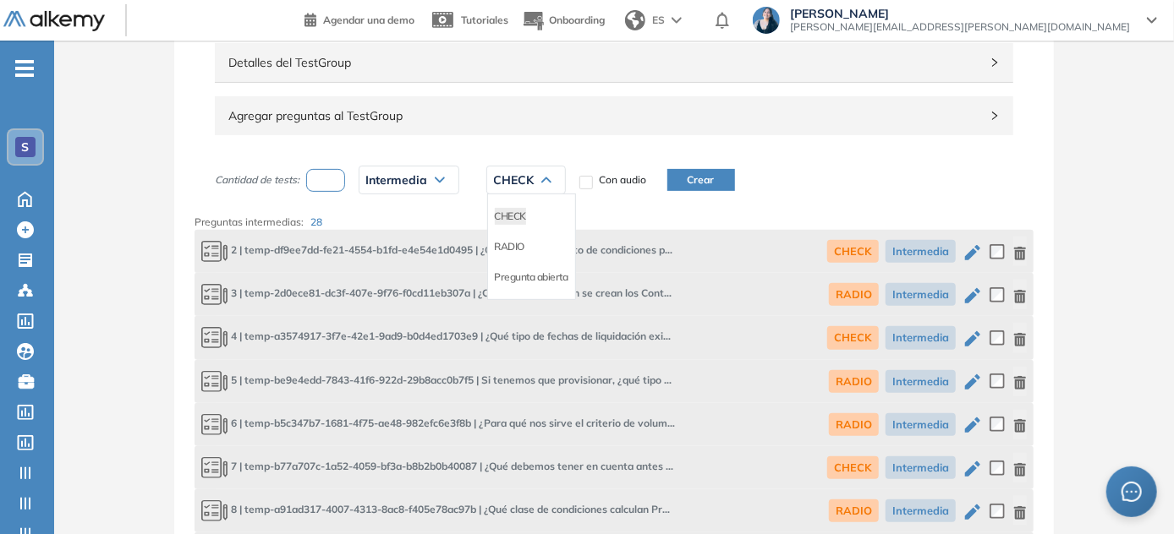
click at [536, 178] on div "CHECK" at bounding box center [526, 180] width 78 height 27
drag, startPoint x: 342, startPoint y: 170, endPoint x: 290, endPoint y: 177, distance: 52.9
click at [290, 177] on div "Cantidad de tests: * Intermedia Muy fácil Fácil Intermedia Difícil Muy difícil …" at bounding box center [466, 180] width 503 height 42
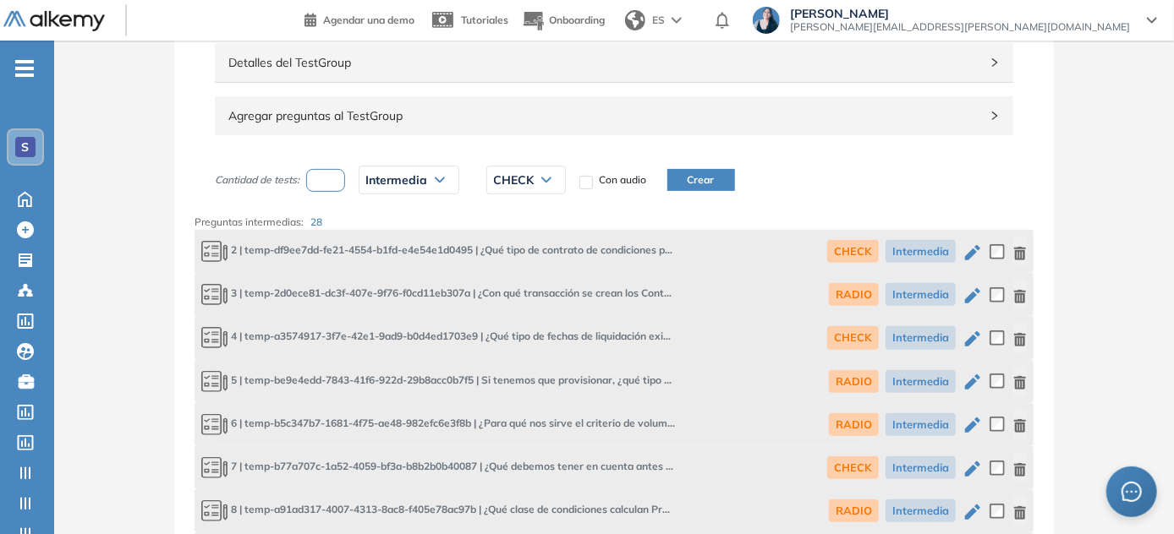
type input "*"
type input "**"
click at [430, 187] on div "Intermedia" at bounding box center [408, 180] width 99 height 27
click at [528, 181] on span "CHECK" at bounding box center [514, 180] width 41 height 14
drag, startPoint x: 528, startPoint y: 181, endPoint x: 525, endPoint y: 243, distance: 61.8
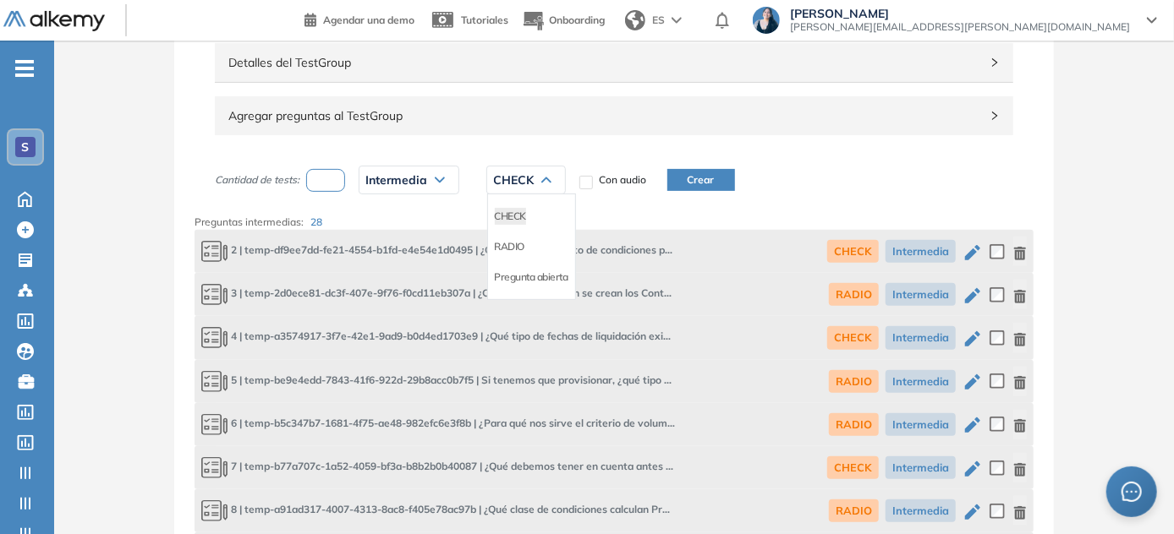
click at [525, 194] on div "CHECK CHECK RADIO Pregunta abierta" at bounding box center [525, 180] width 79 height 29
drag, startPoint x: 525, startPoint y: 243, endPoint x: 512, endPoint y: 247, distance: 13.4
click at [512, 247] on div "RADIO" at bounding box center [531, 247] width 87 height 30
click at [512, 247] on li "RADIO" at bounding box center [510, 246] width 30 height 17
click at [700, 183] on button "Crear" at bounding box center [699, 180] width 68 height 22
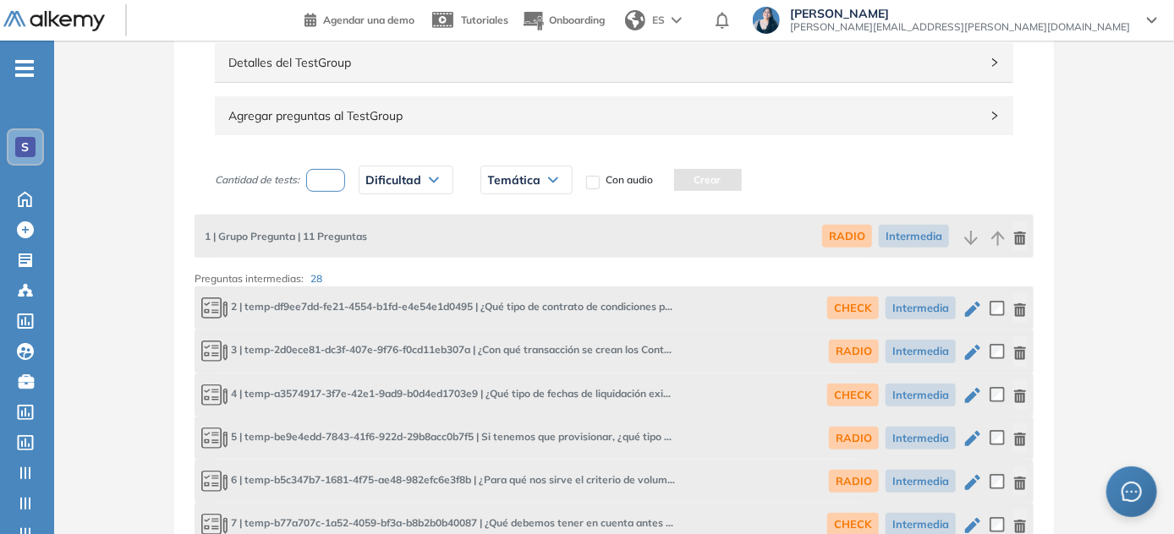
click at [338, 174] on input "number" at bounding box center [325, 180] width 39 height 23
type input "*"
click at [394, 183] on span "Dificultad" at bounding box center [394, 180] width 56 height 14
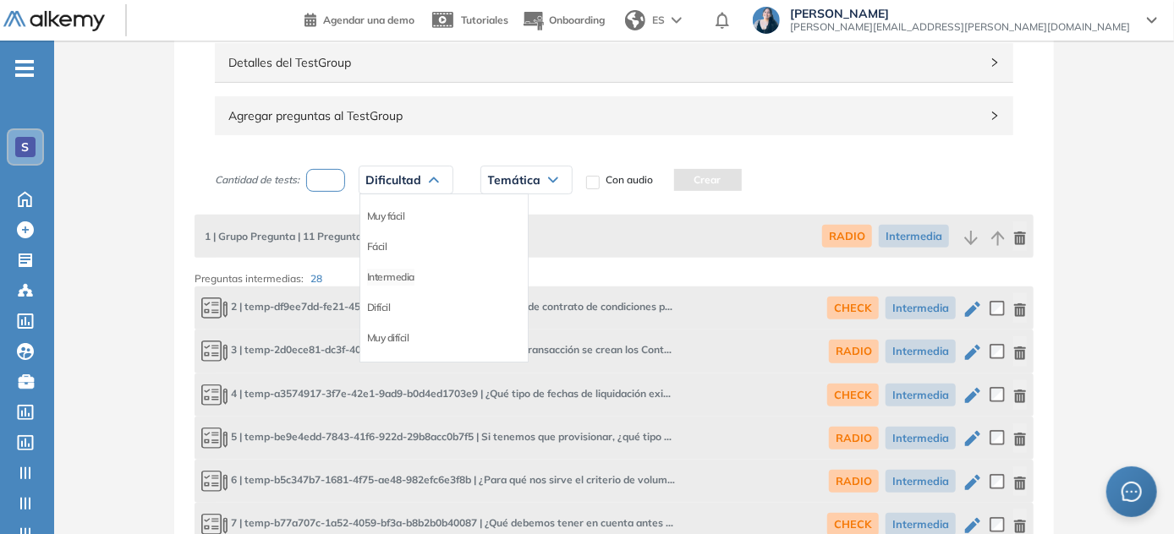
click at [394, 274] on li "Intermedia" at bounding box center [390, 277] width 47 height 17
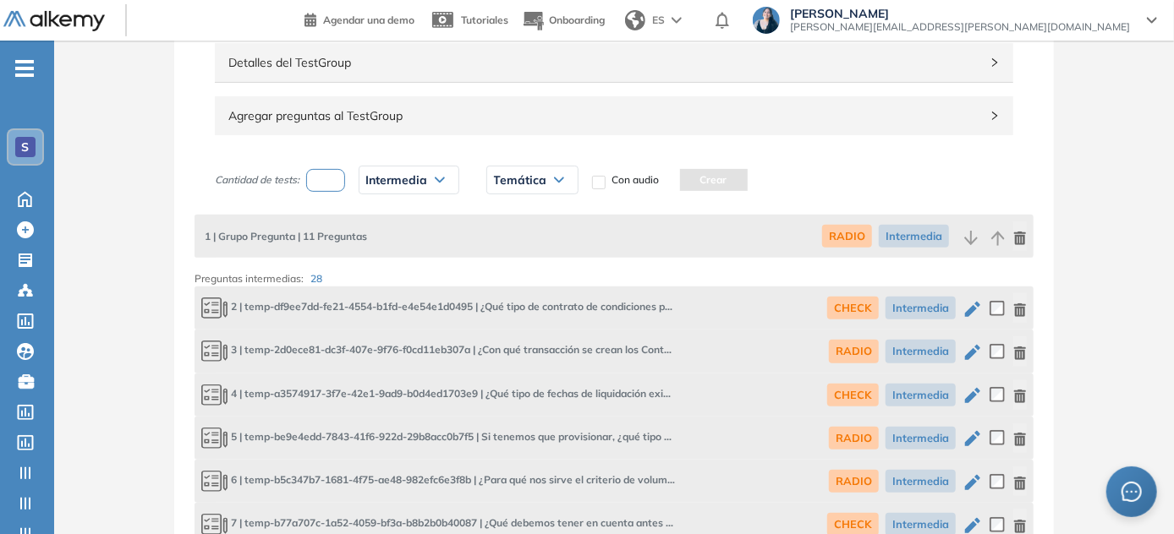
click at [539, 175] on span "Temática" at bounding box center [520, 180] width 53 height 14
click at [536, 179] on span "Temática" at bounding box center [520, 180] width 53 height 14
click at [505, 222] on li "CHECK" at bounding box center [511, 216] width 32 height 17
click at [705, 181] on button "Crear" at bounding box center [701, 180] width 68 height 22
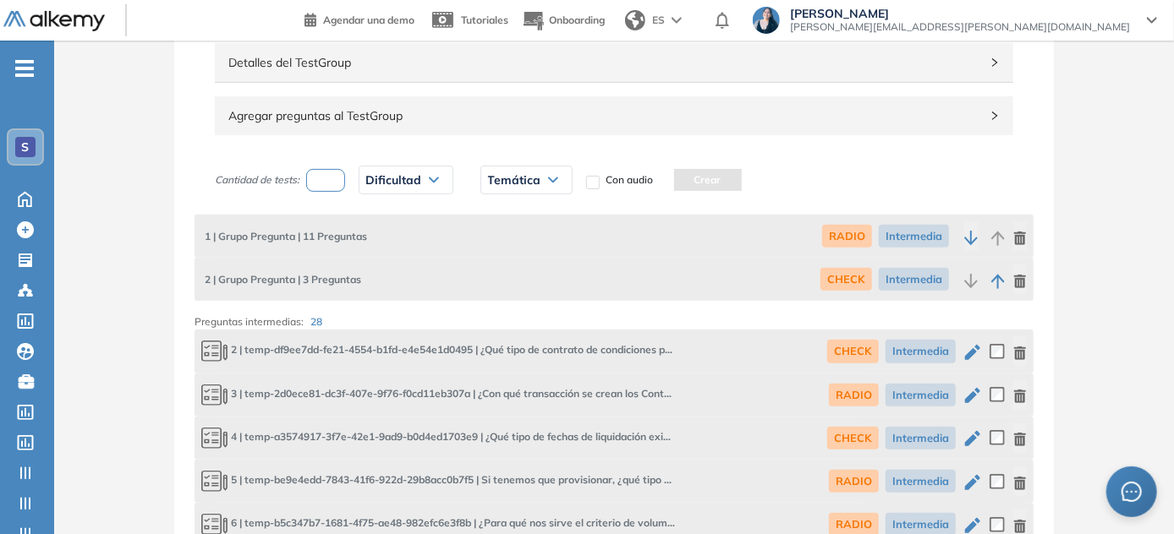
click at [332, 172] on input "number" at bounding box center [325, 180] width 39 height 23
type input "*"
click at [408, 184] on span "Dificultad" at bounding box center [394, 180] width 56 height 14
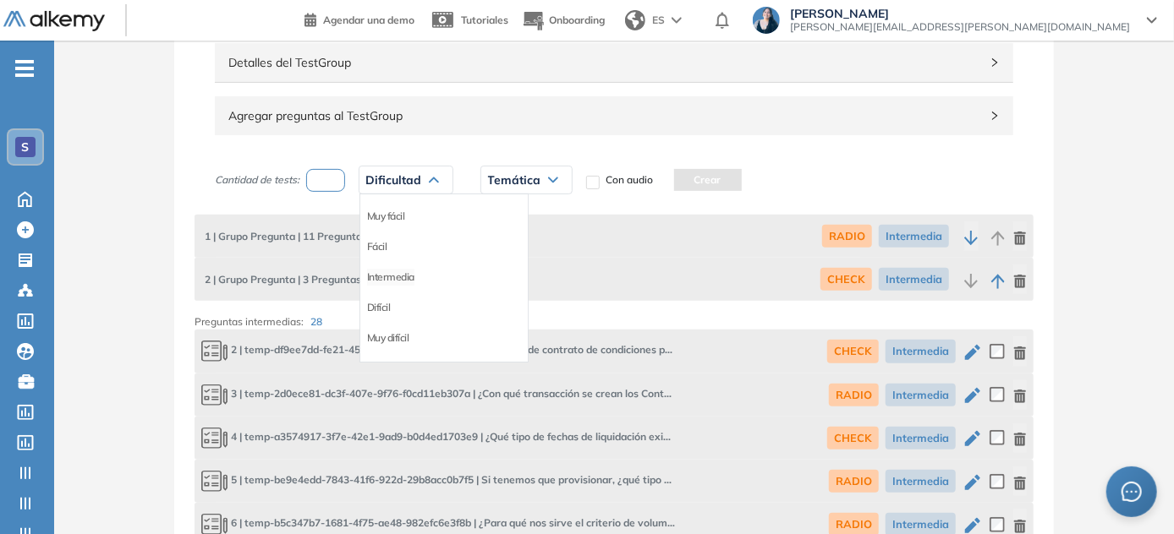
click at [408, 276] on li "Intermedia" at bounding box center [390, 277] width 47 height 17
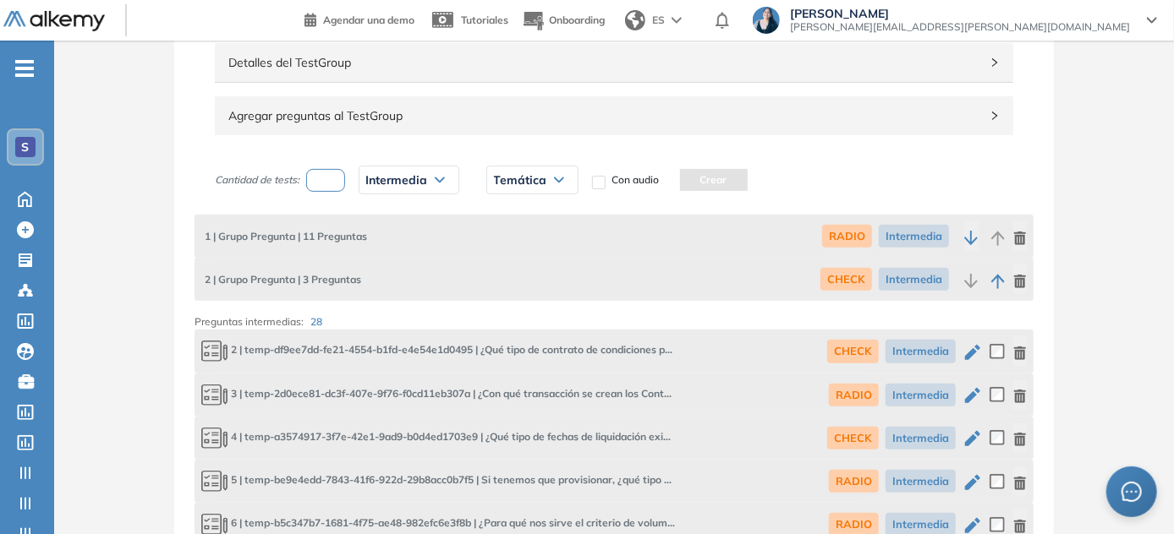
click at [536, 179] on span "Temática" at bounding box center [520, 180] width 53 height 14
click at [533, 272] on li "Pregunta abierta" at bounding box center [532, 277] width 74 height 17
click at [763, 181] on button "Crear" at bounding box center [757, 180] width 68 height 22
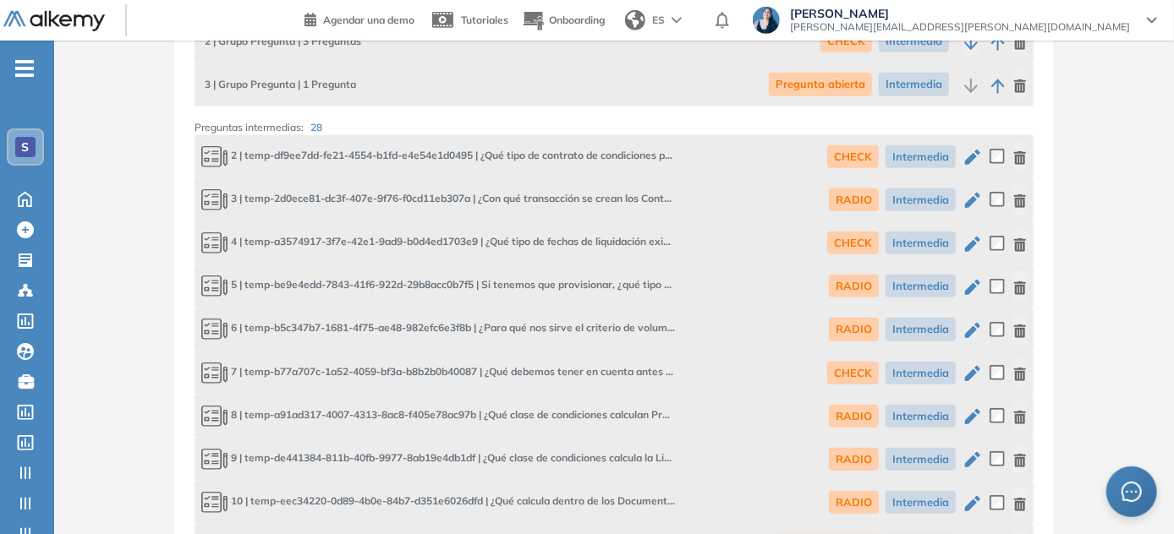
scroll to position [468, 0]
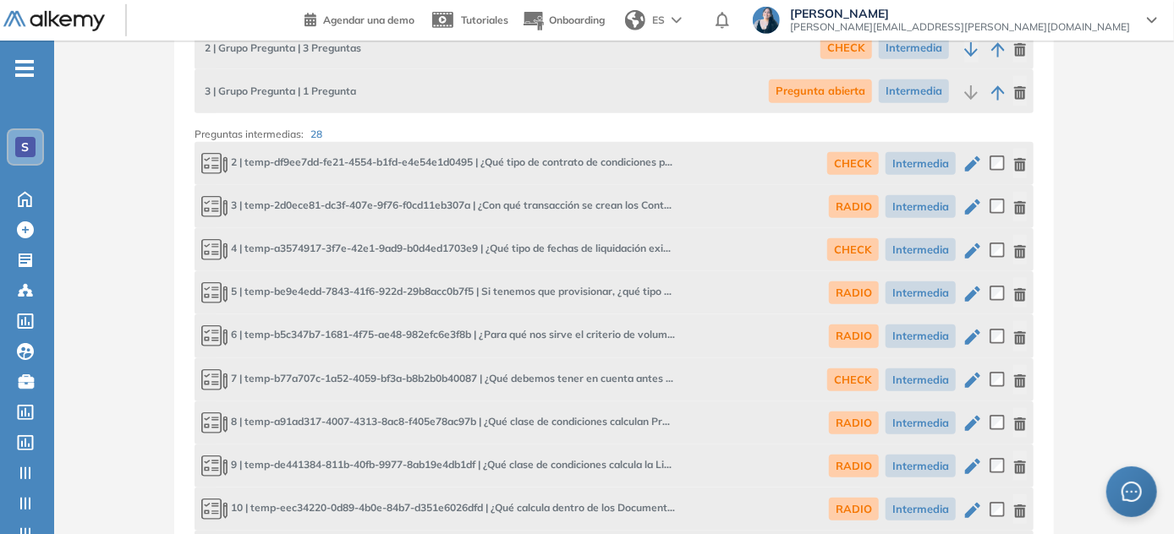
click at [976, 157] on icon "button" at bounding box center [972, 163] width 15 height 15
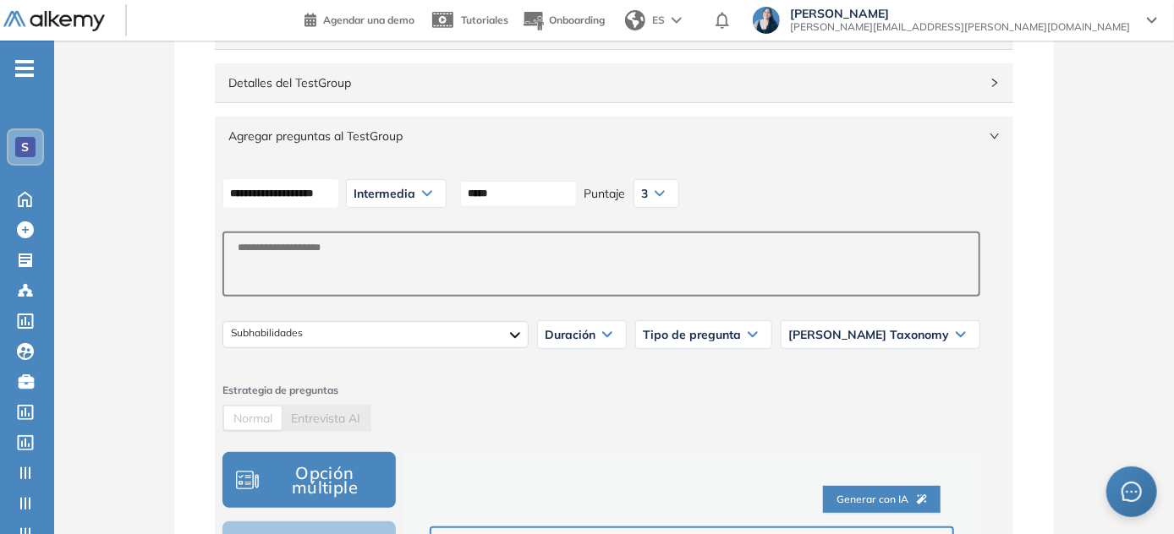
scroll to position [221, 0]
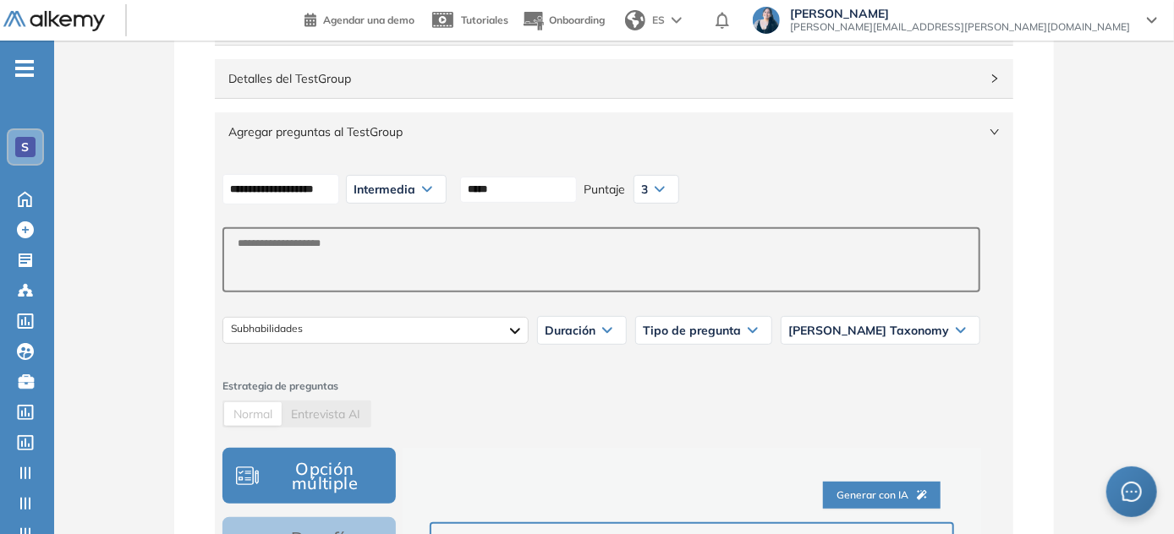
click at [778, 127] on span "Agregar preguntas al TestGroup" at bounding box center [603, 132] width 751 height 19
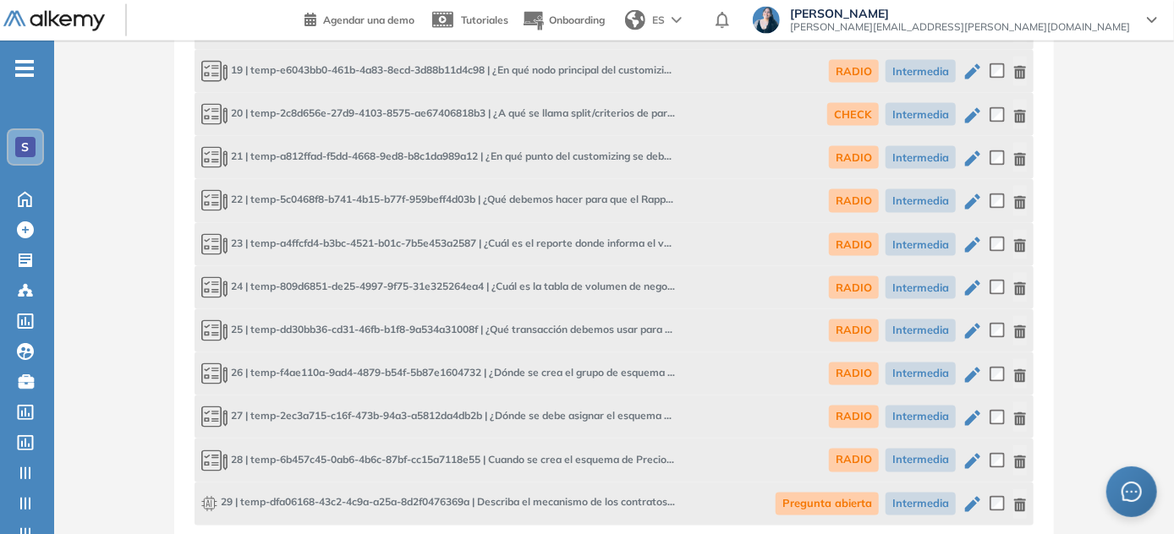
scroll to position [1464, 0]
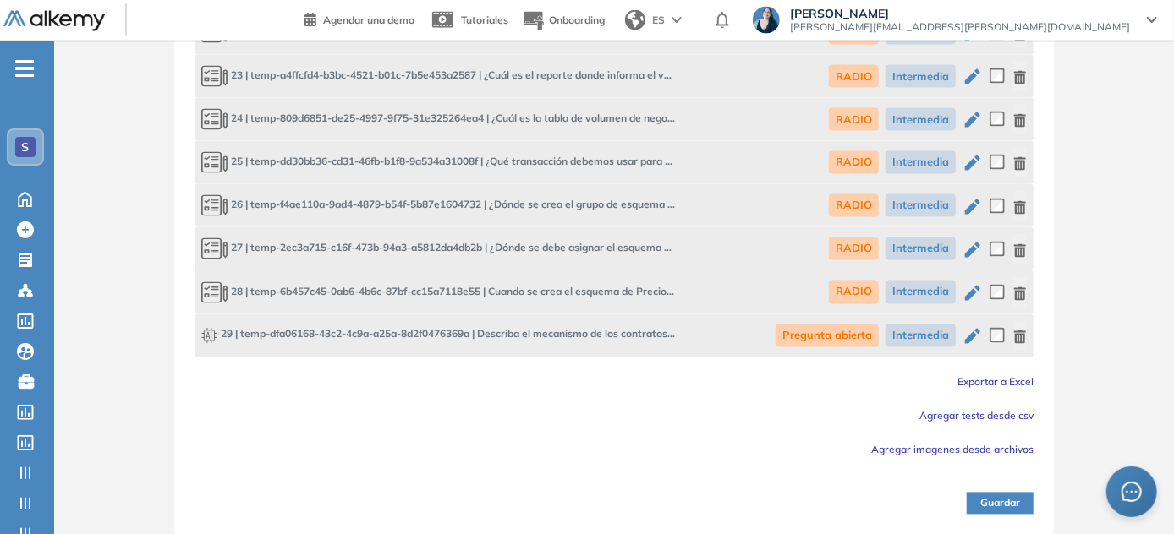
click at [1013, 512] on button "Guardar" at bounding box center [999, 504] width 67 height 22
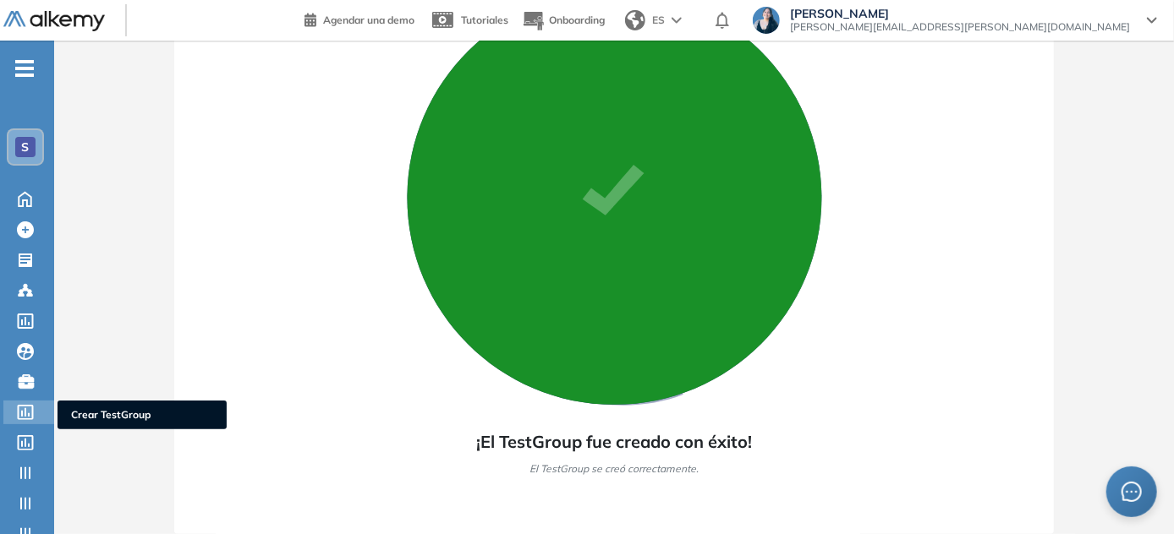
click at [20, 410] on icon at bounding box center [25, 412] width 17 height 15
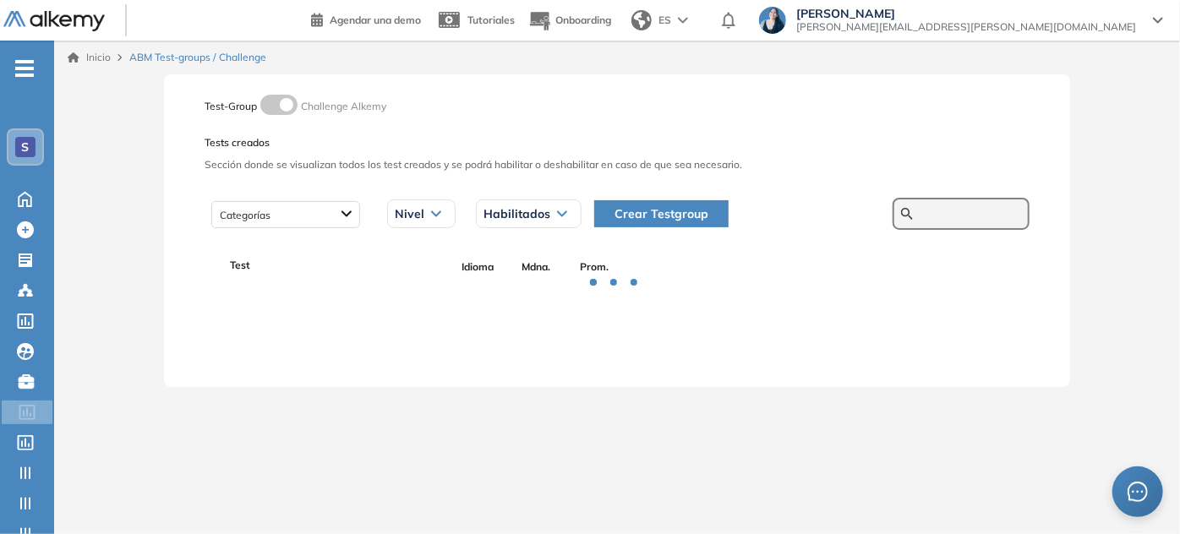
click at [933, 216] on input "text" at bounding box center [970, 213] width 101 height 15
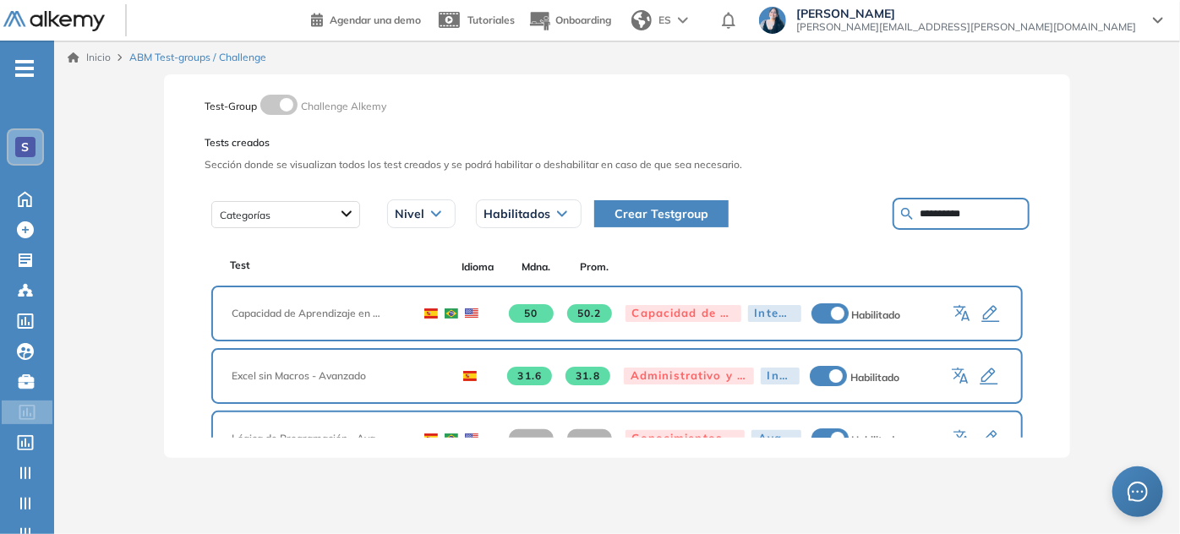
type input "**********"
